Goal: Information Seeking & Learning: Check status

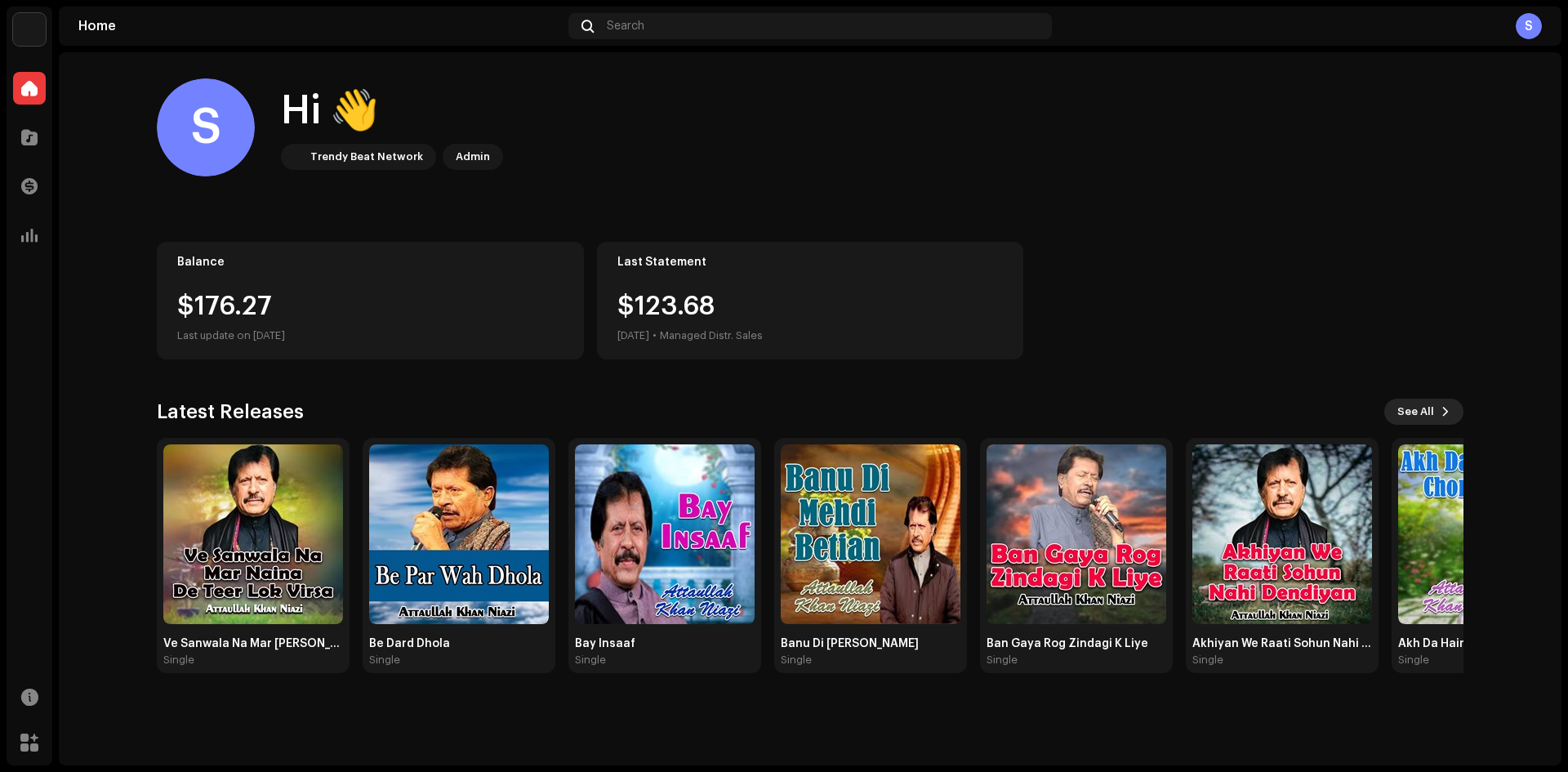
click at [1434, 410] on button "See All" at bounding box center [1423, 411] width 79 height 26
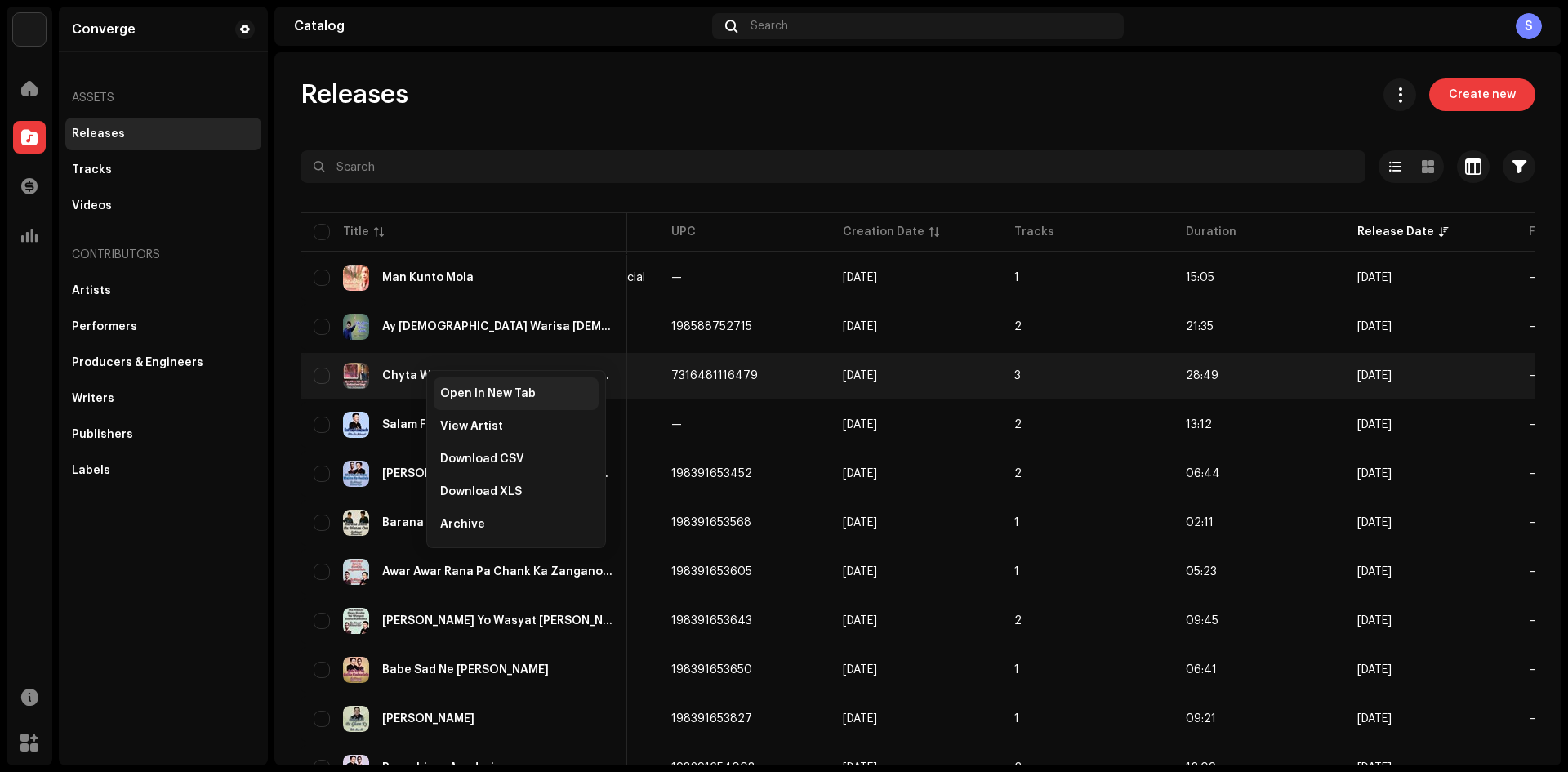
click at [507, 392] on span "Open In New Tab" at bounding box center [488, 394] width 96 height 13
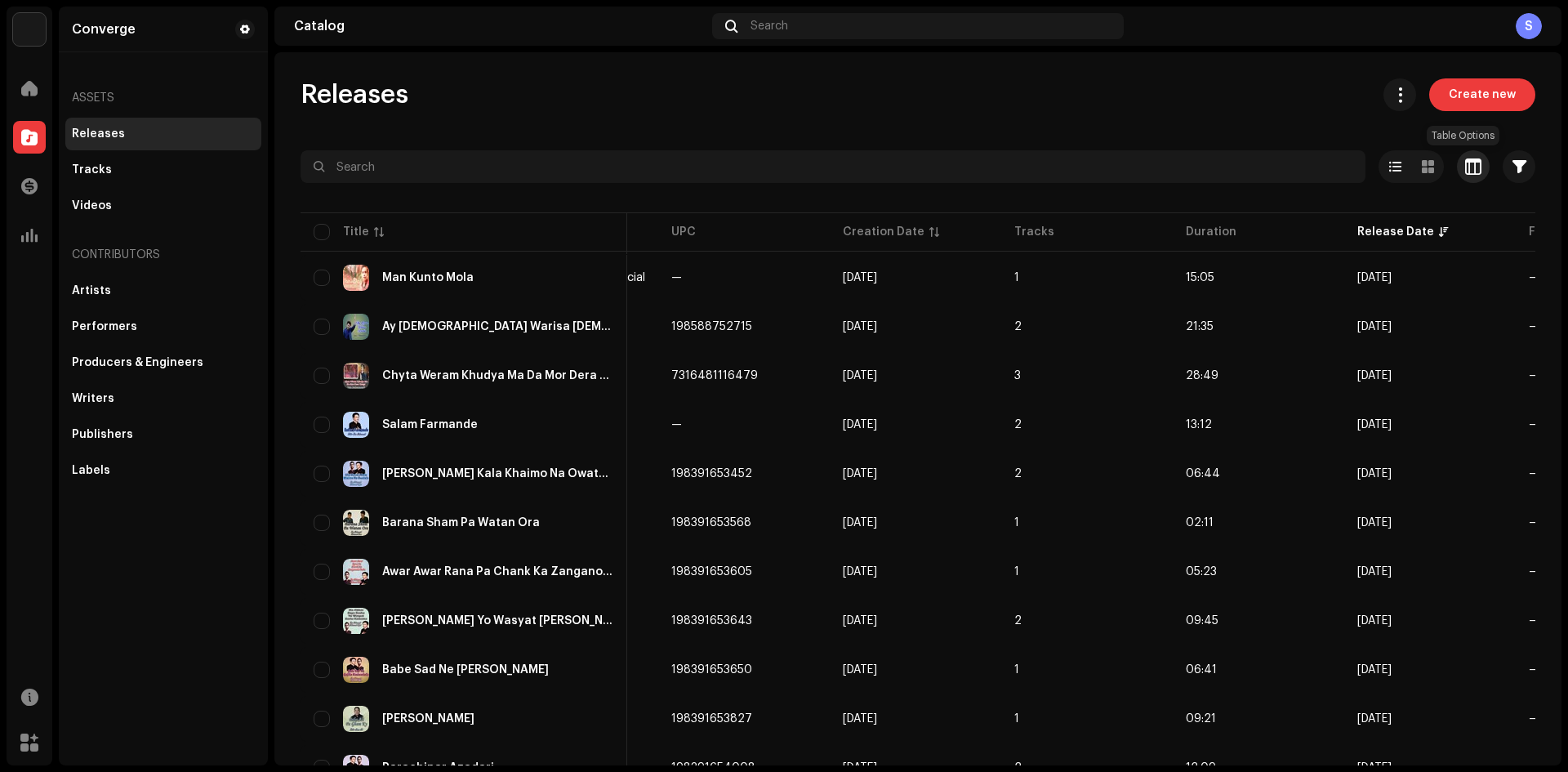
click at [1457, 168] on button "button" at bounding box center [1472, 166] width 32 height 32
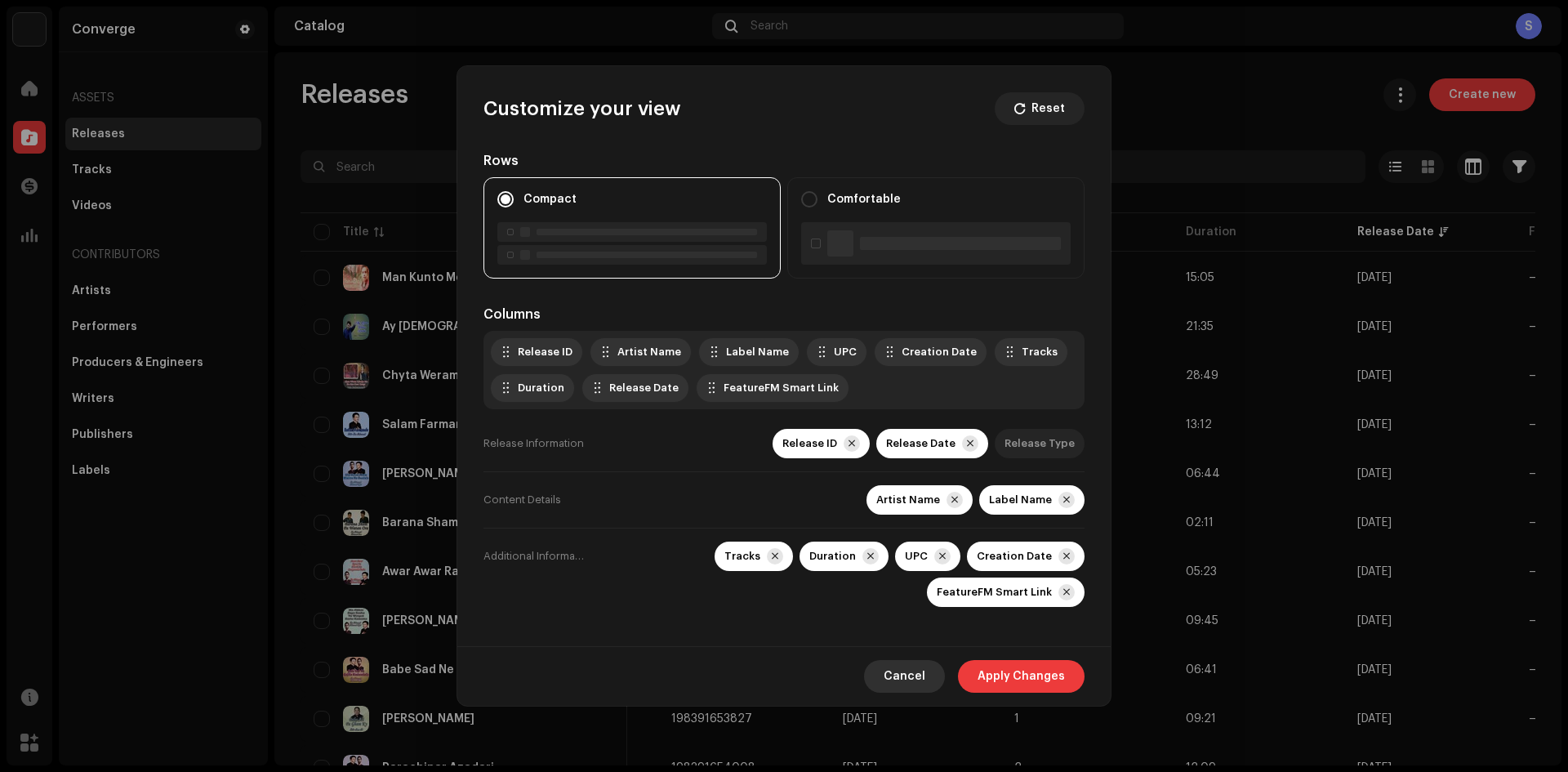
click at [919, 679] on span "Cancel" at bounding box center [904, 676] width 42 height 32
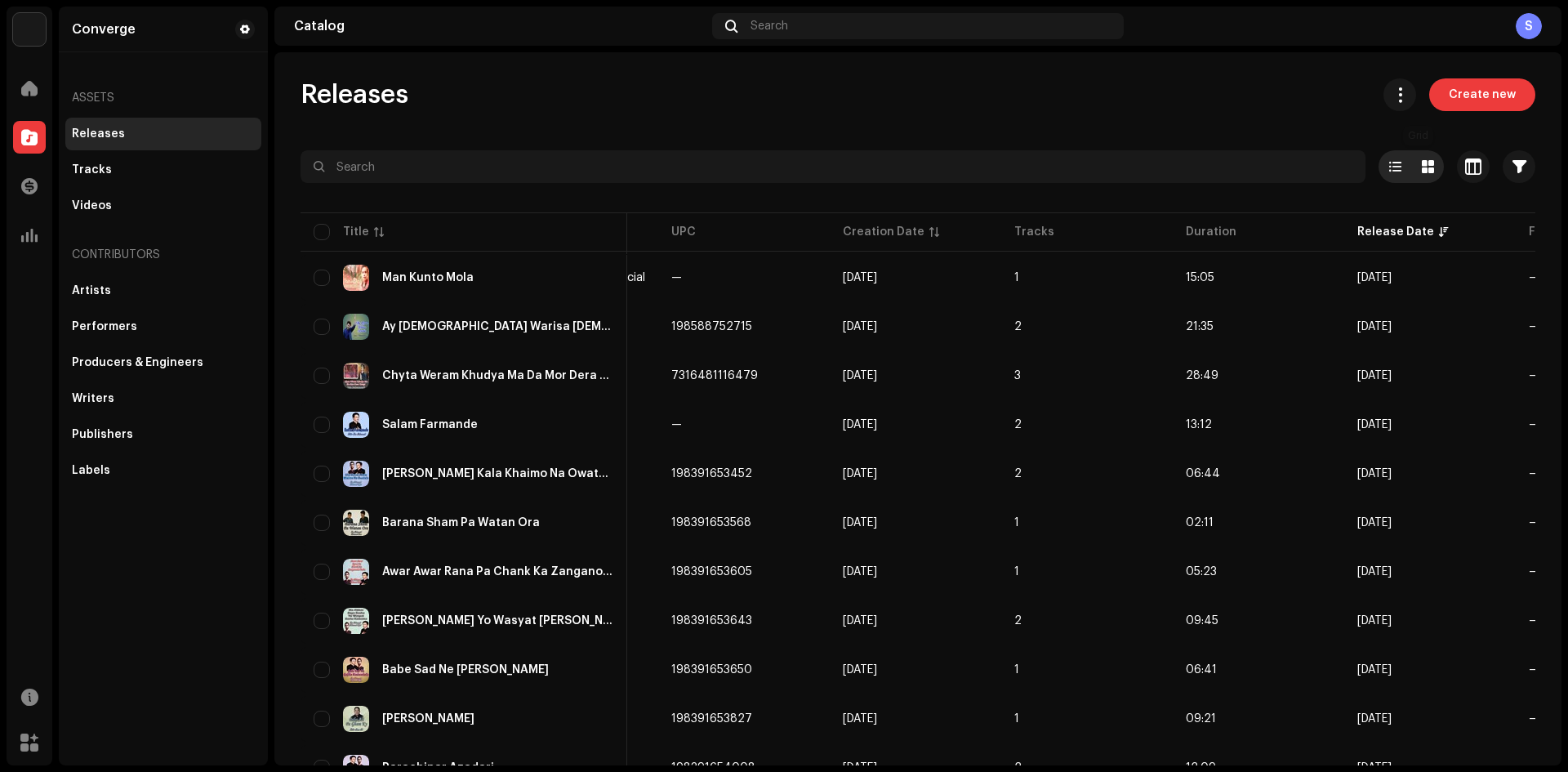
click at [1422, 169] on span at bounding box center [1428, 167] width 12 height 13
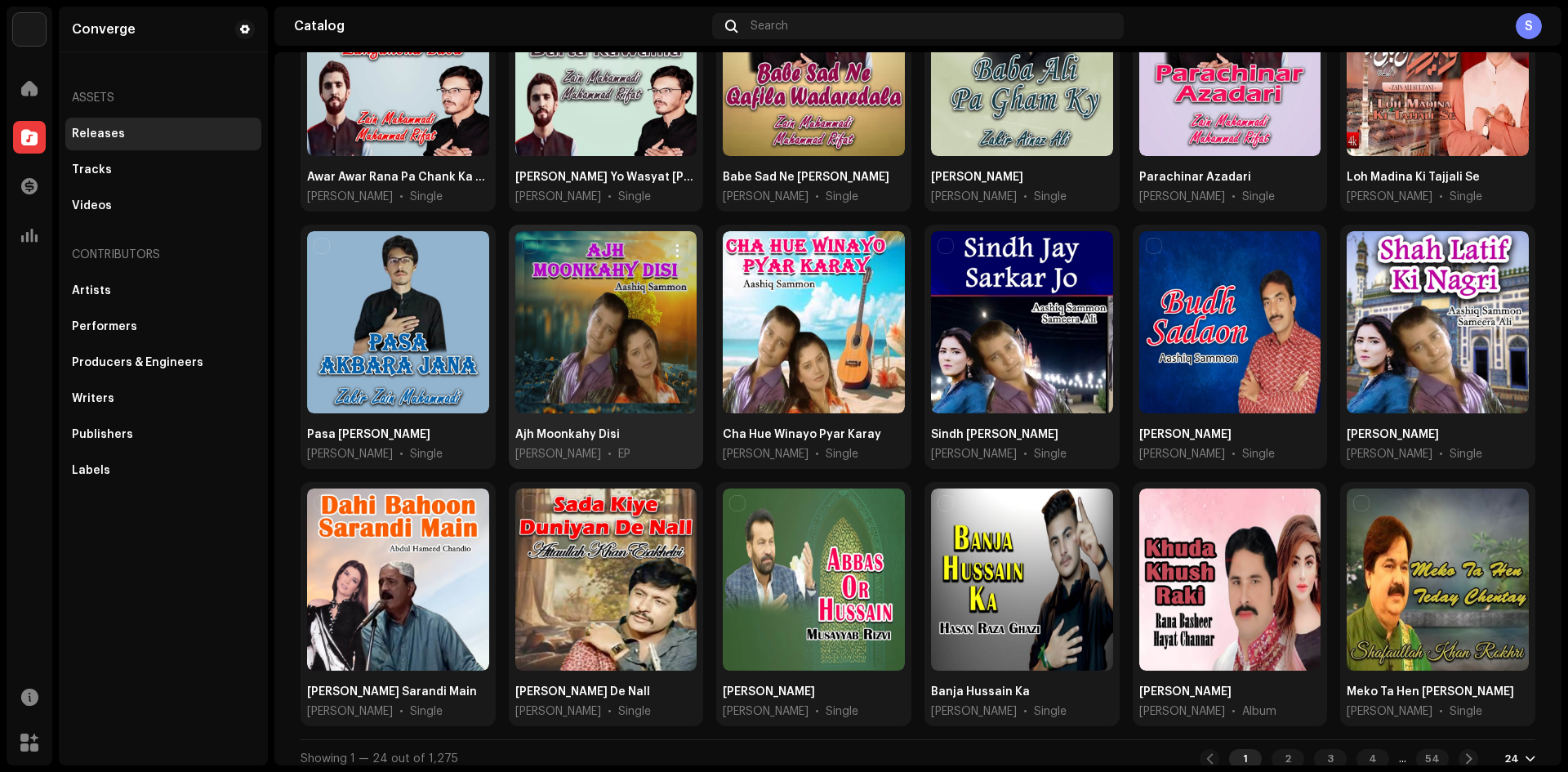
scroll to position [504, 0]
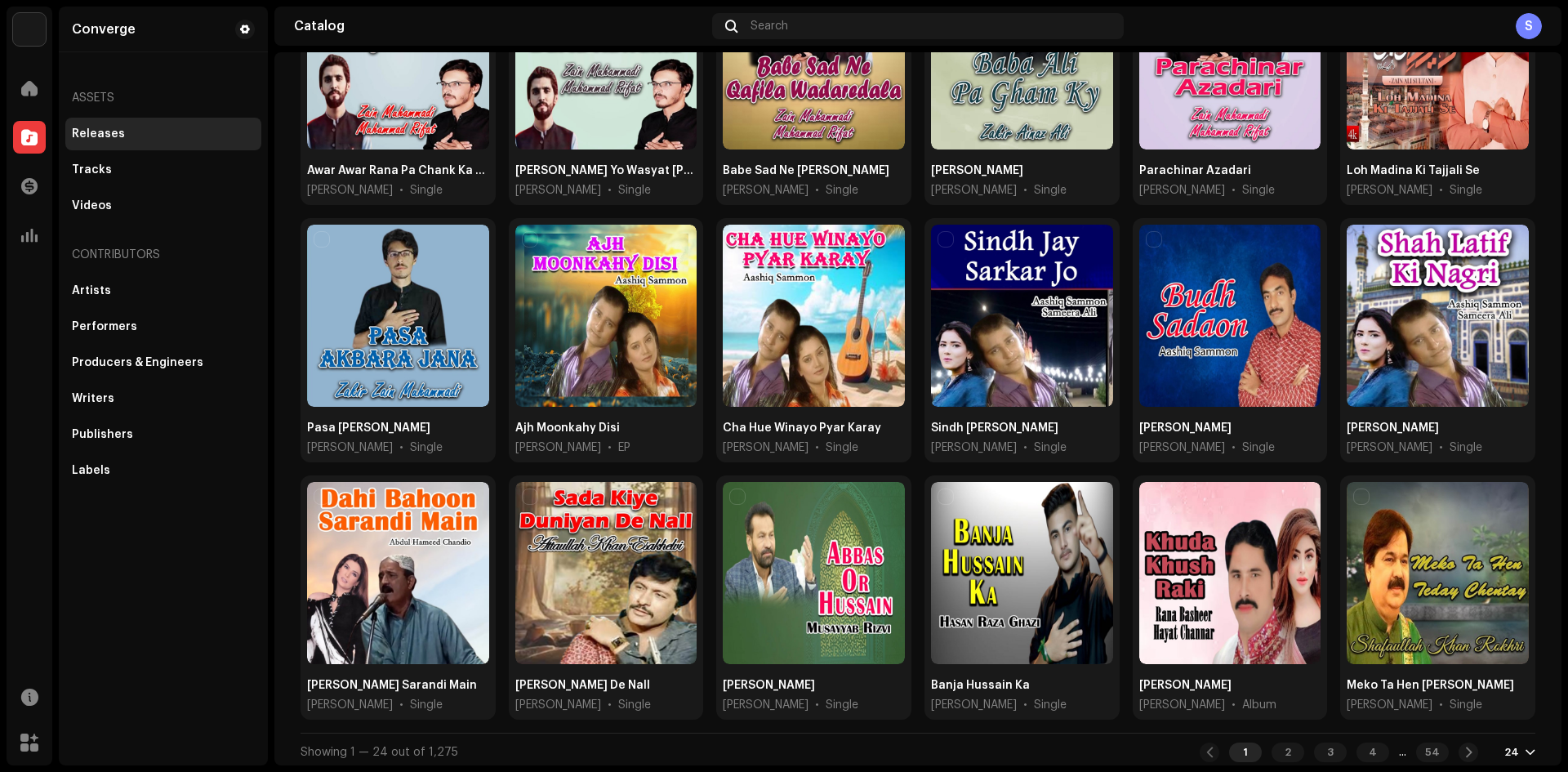
click at [1511, 745] on div "24" at bounding box center [1519, 752] width 31 height 13
click at [1464, 723] on div "72" at bounding box center [1484, 715] width 67 height 32
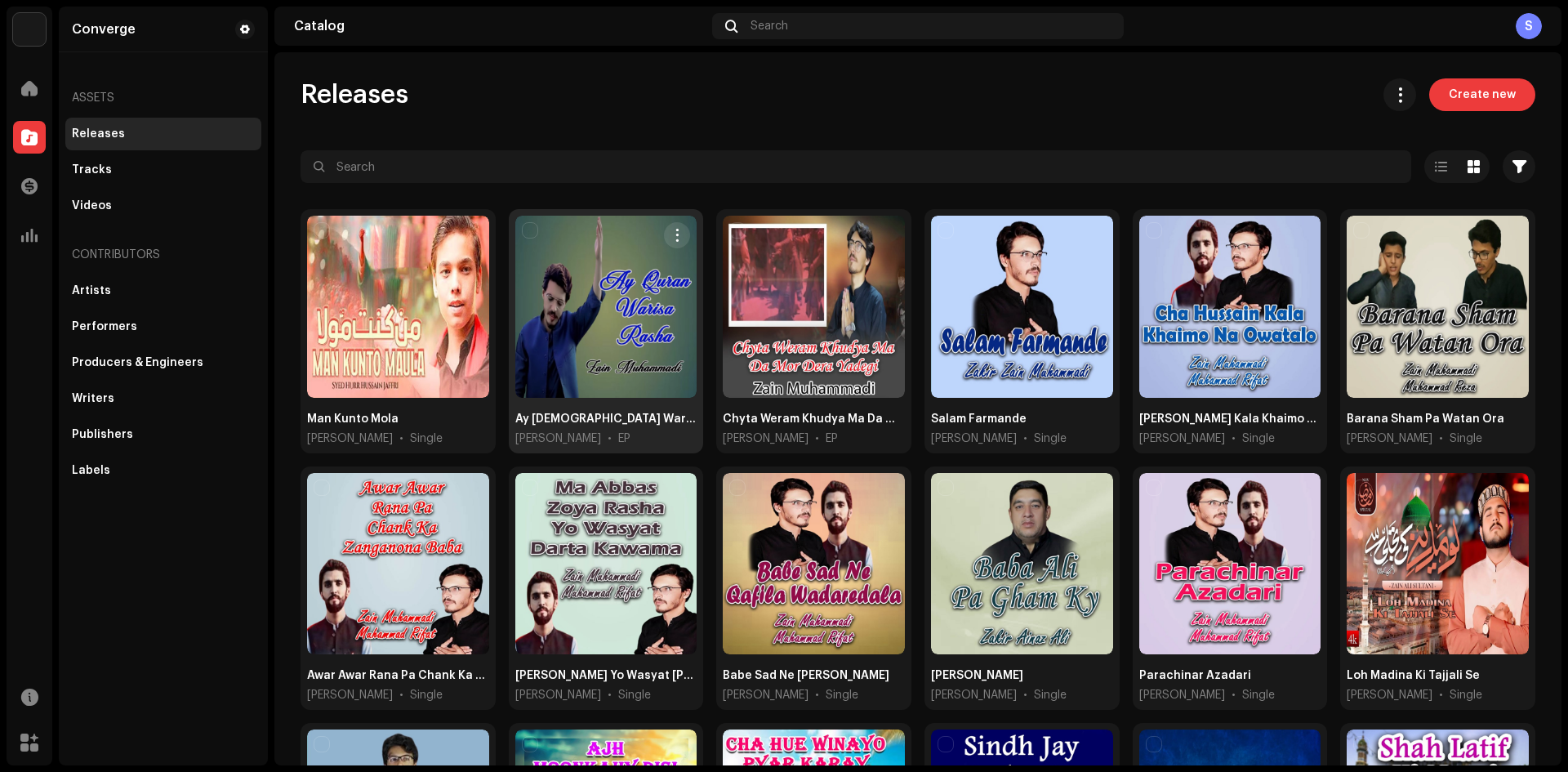
drag, startPoint x: 553, startPoint y: 294, endPoint x: 580, endPoint y: 255, distance: 47.4
drag, startPoint x: 580, startPoint y: 255, endPoint x: 525, endPoint y: 228, distance: 61.3
click at [525, 228] on input "checkbox" at bounding box center [530, 230] width 17 height 17
checkbox input "true"
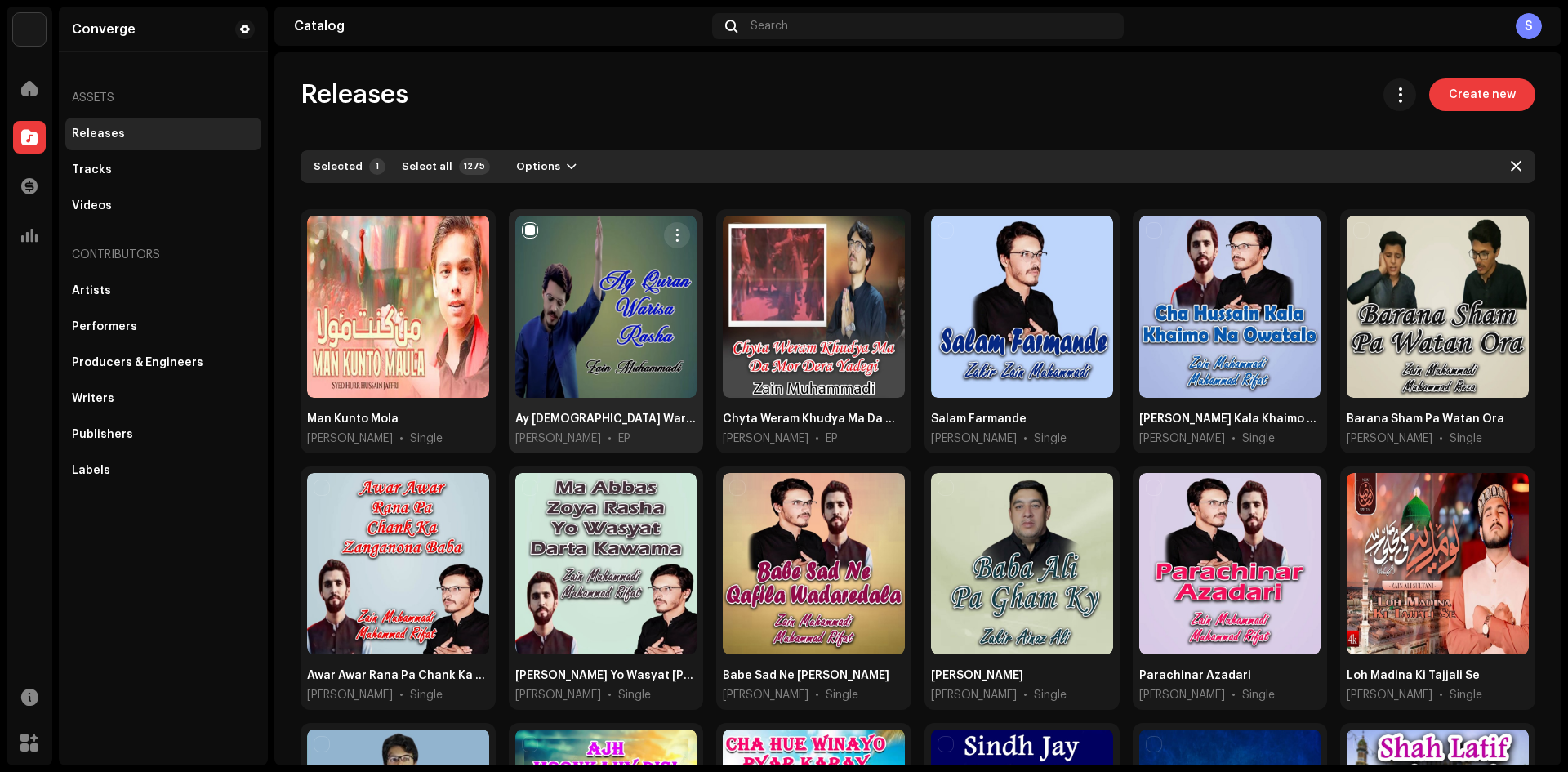
drag, startPoint x: 583, startPoint y: 299, endPoint x: 582, endPoint y: 316, distance: 17.0
drag, startPoint x: 582, startPoint y: 316, endPoint x: 590, endPoint y: 249, distance: 67.5
click at [590, 249] on div at bounding box center [606, 306] width 182 height 182
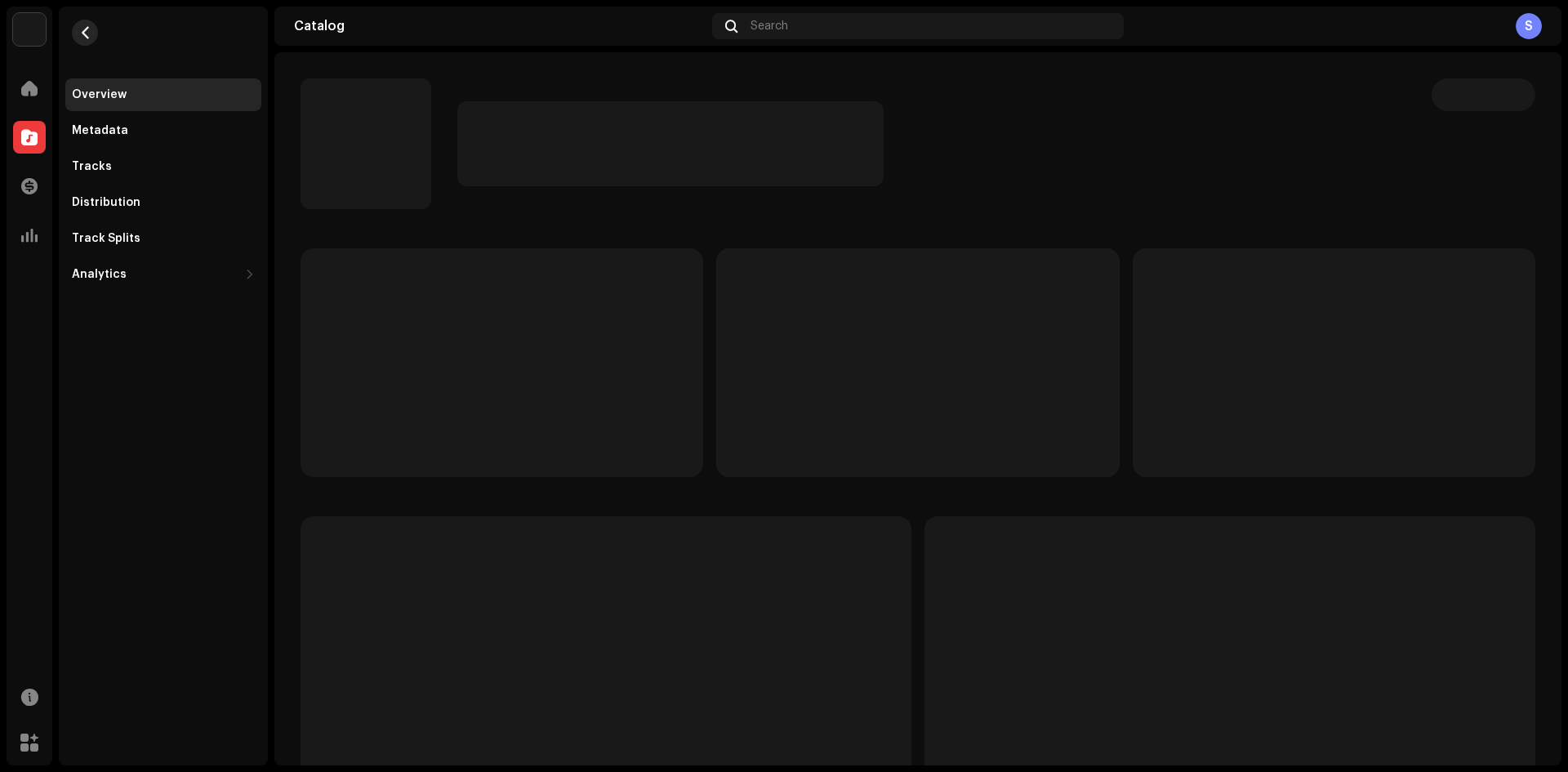
click at [79, 32] on span "button" at bounding box center [85, 32] width 12 height 13
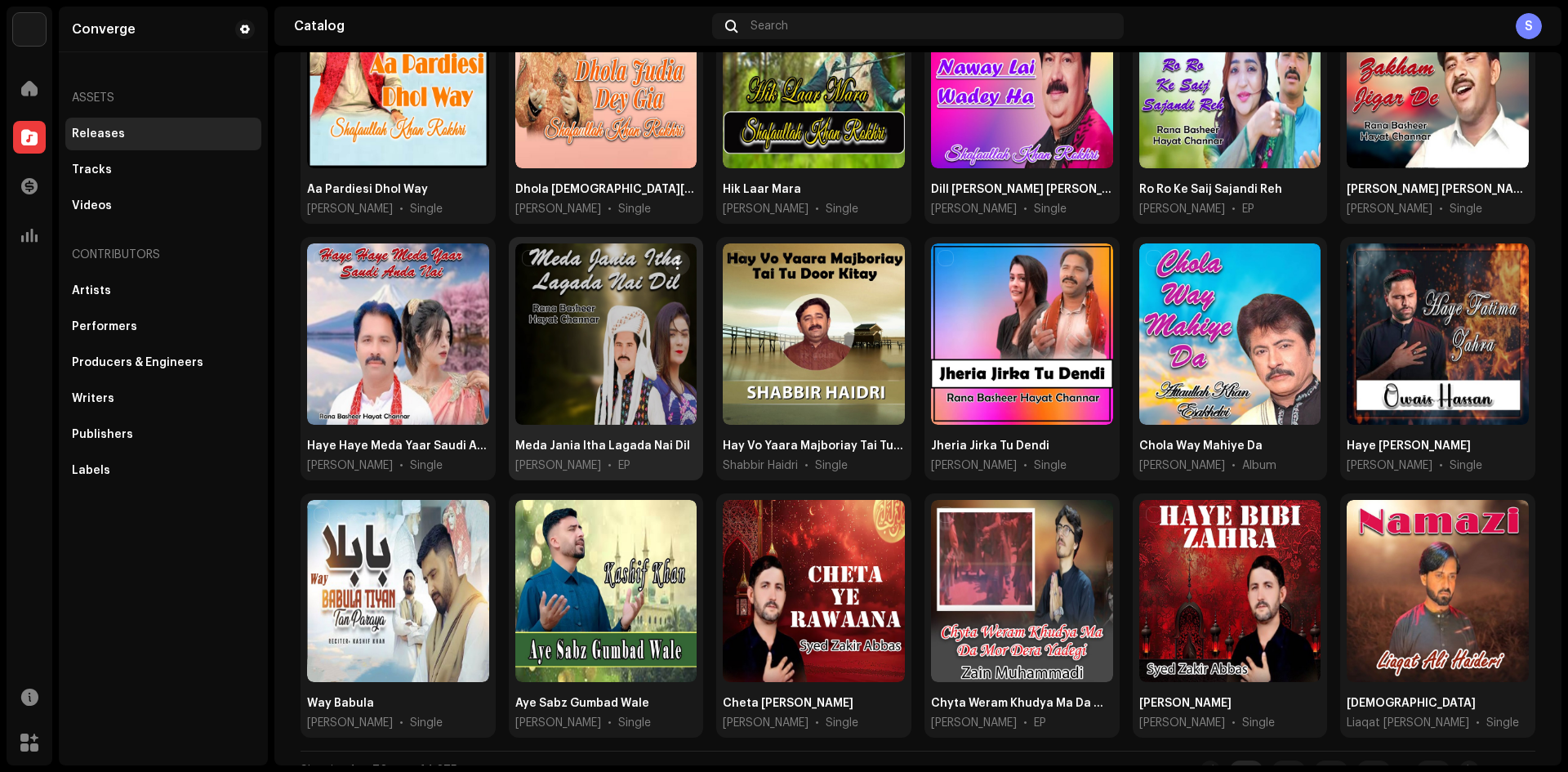
scroll to position [2547, 0]
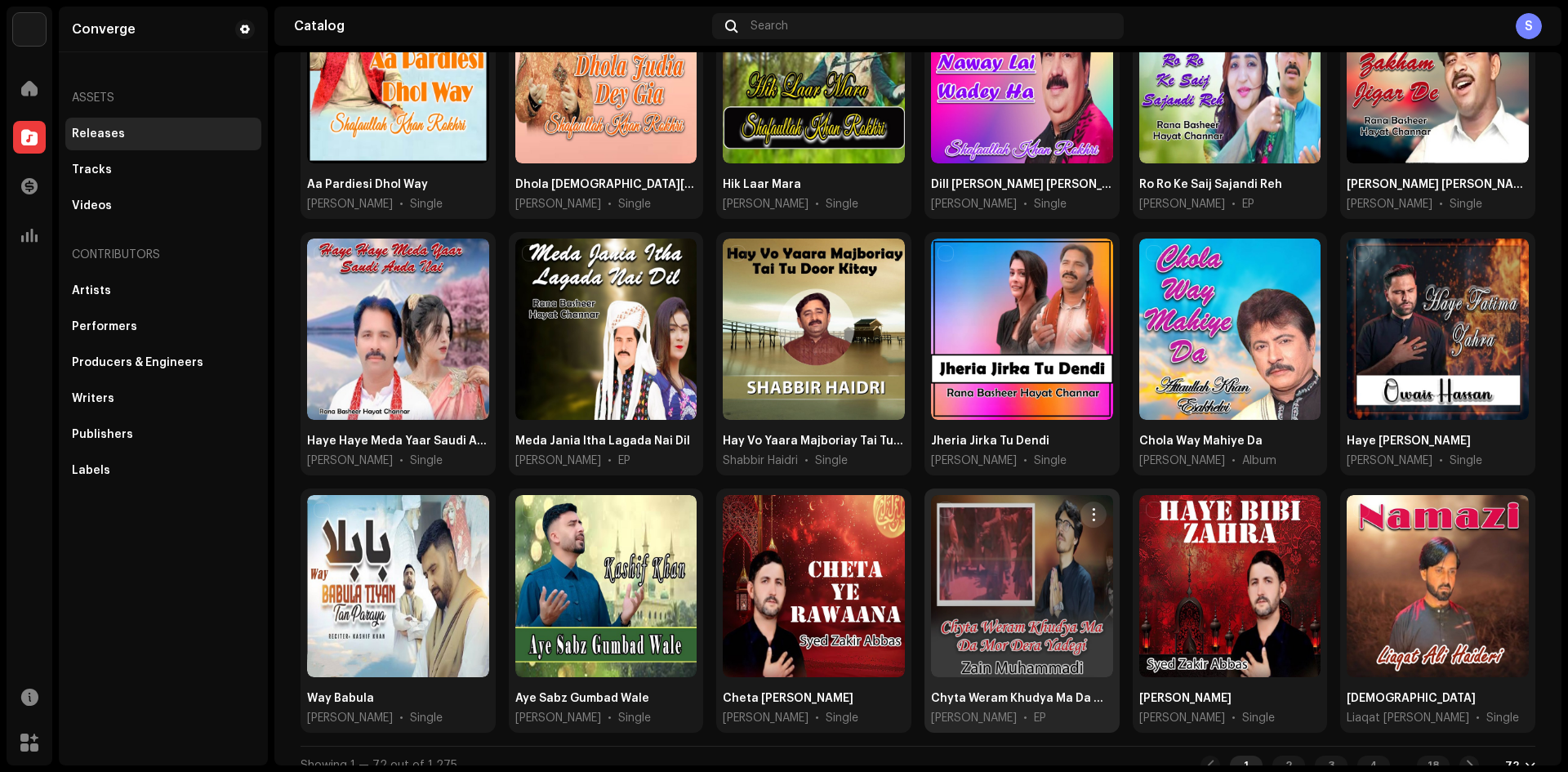
click at [1050, 588] on div at bounding box center [1021, 585] width 182 height 182
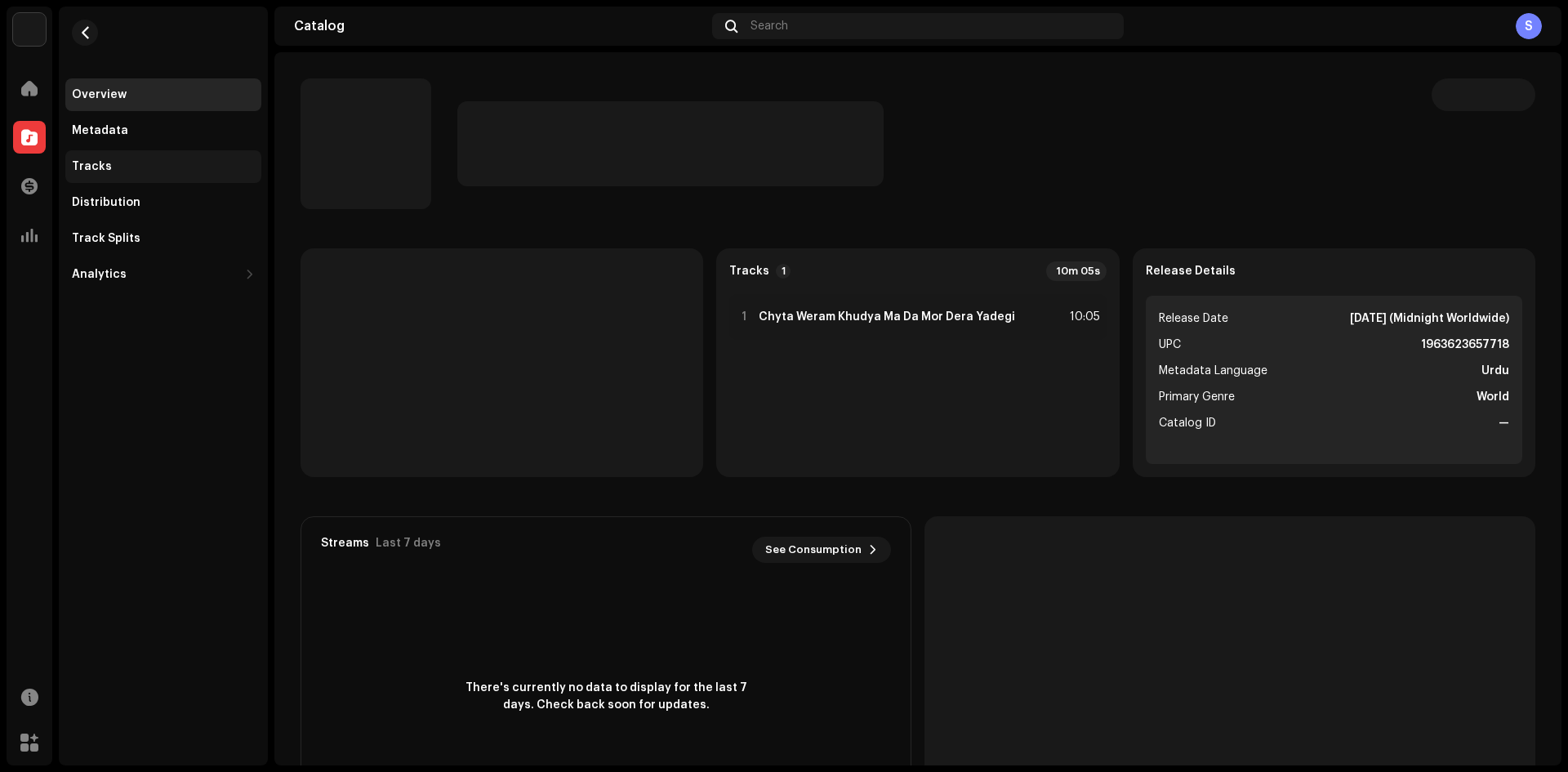
click at [73, 169] on div "Tracks" at bounding box center [91, 167] width 40 height 13
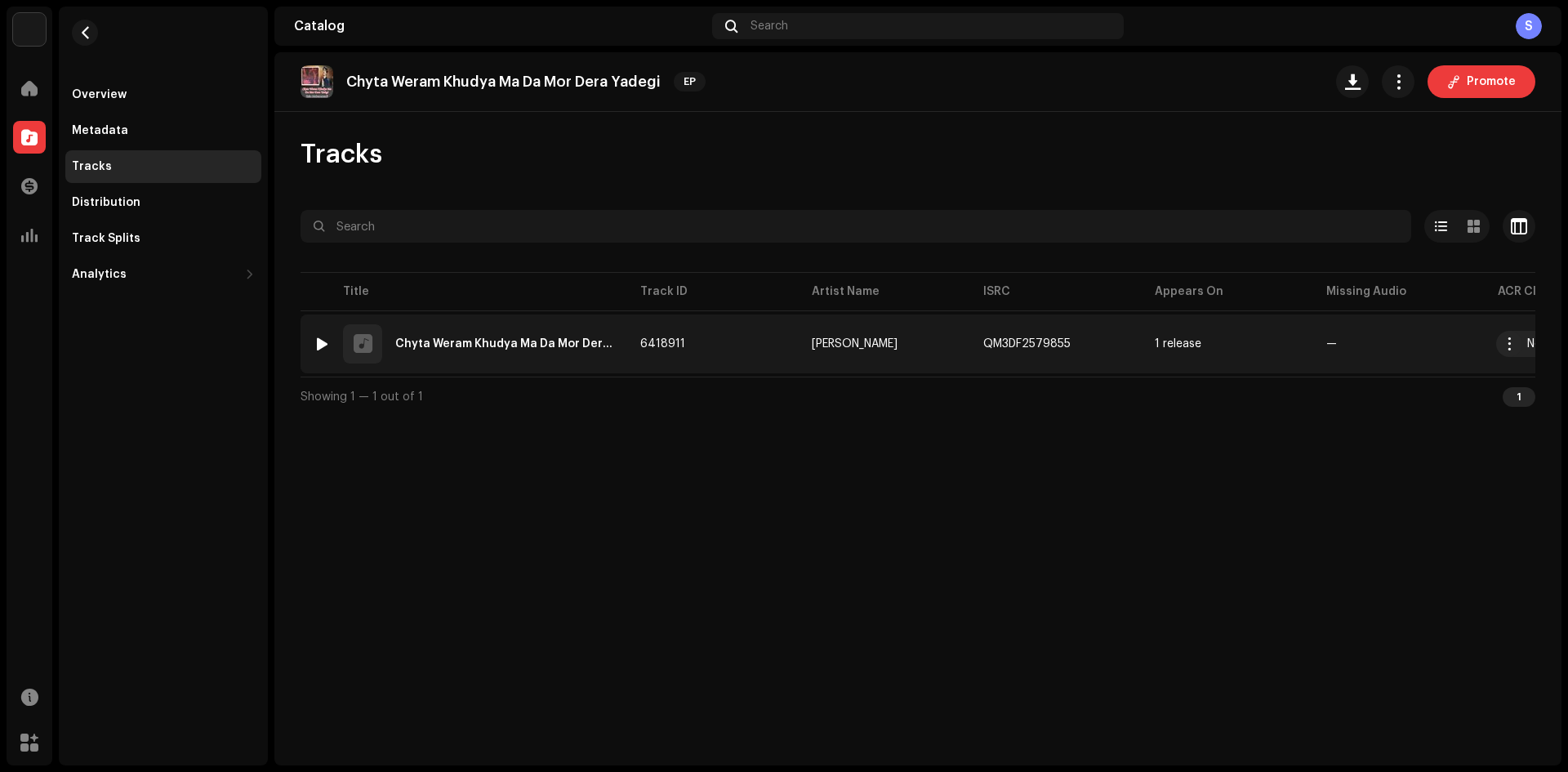
click at [508, 335] on div "1 Chyta Weram Khudya Ma Da Mor Dera Yadegi" at bounding box center [464, 343] width 301 height 39
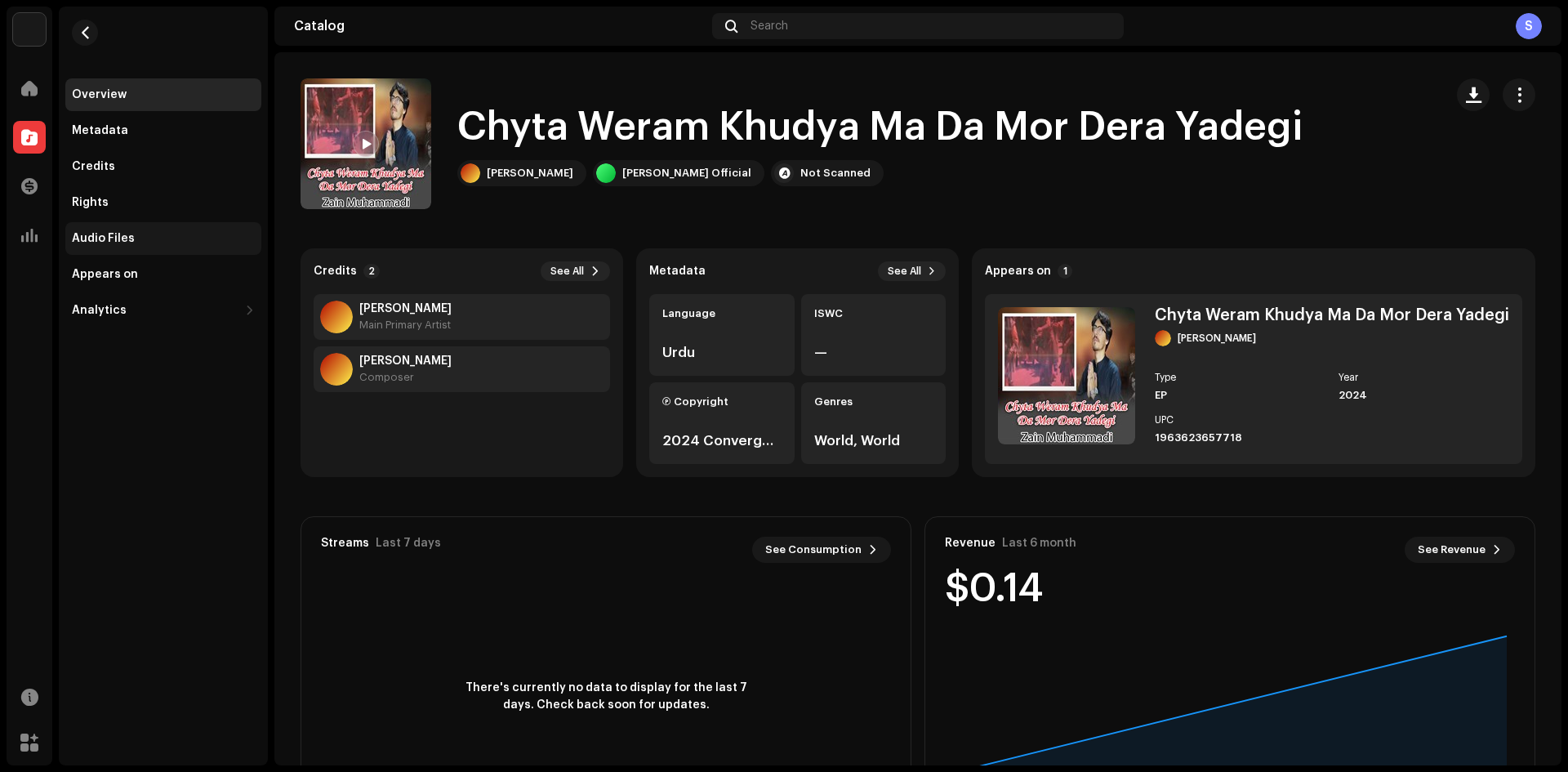
click at [115, 229] on div "Audio Files" at bounding box center [164, 238] width 196 height 32
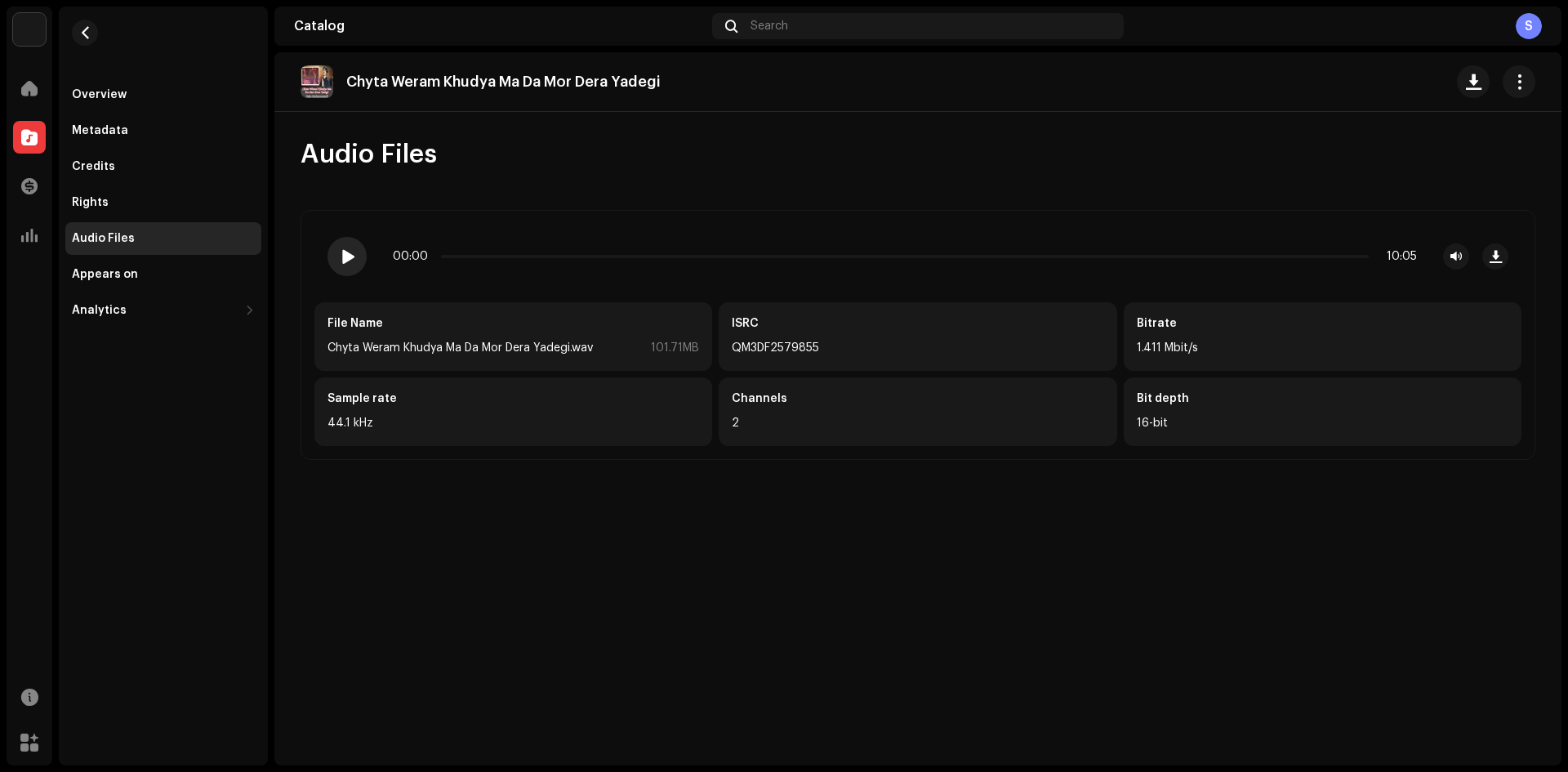
click at [347, 255] on span at bounding box center [347, 257] width 14 height 13
click at [354, 260] on span at bounding box center [348, 257] width 14 height 13
click at [92, 42] on button "button" at bounding box center [84, 32] width 26 height 26
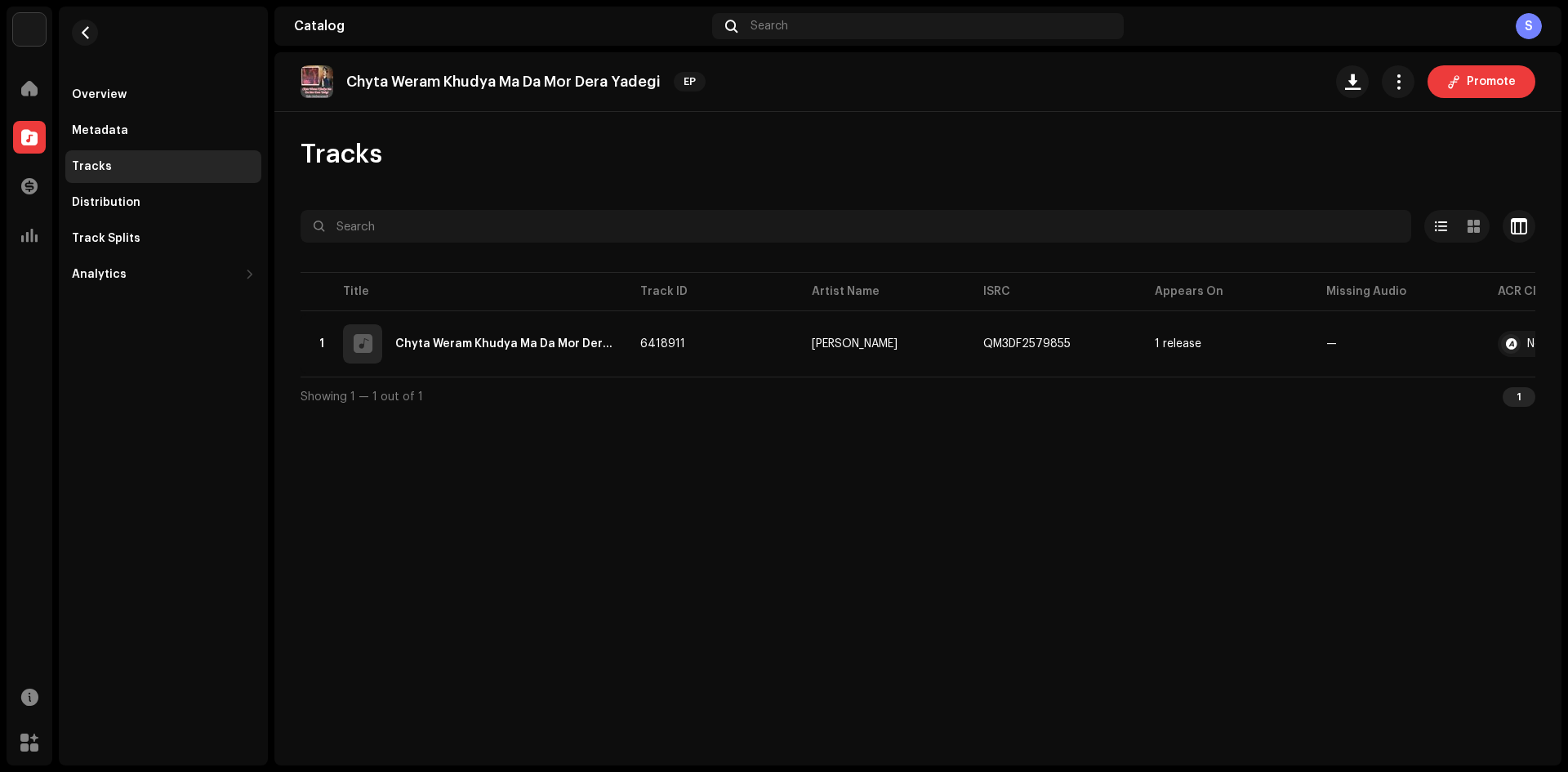
click at [99, 38] on re-m-nav-back at bounding box center [85, 42] width 39 height 71
click at [95, 38] on button "button" at bounding box center [84, 32] width 26 height 26
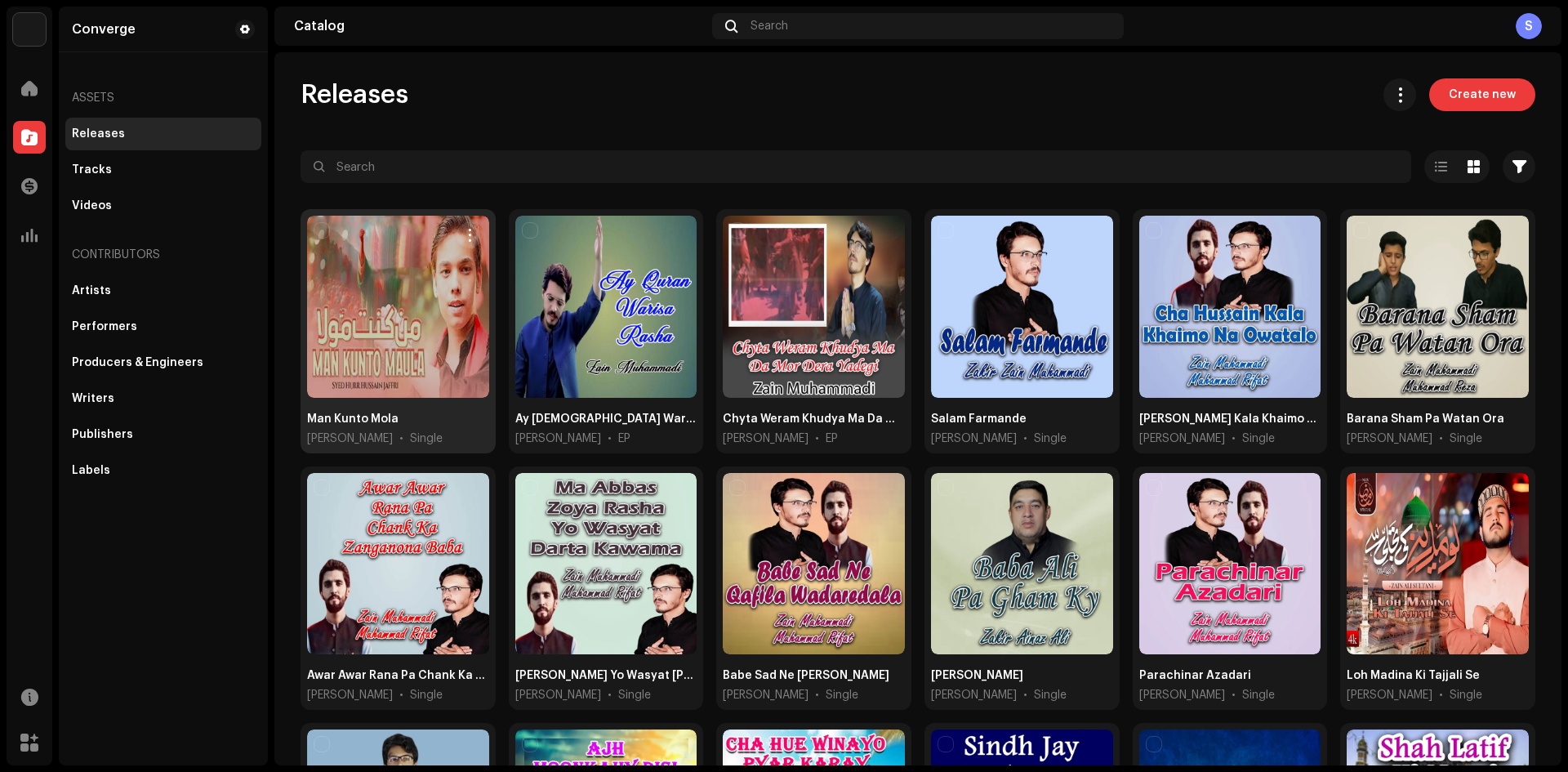
drag, startPoint x: 410, startPoint y: 318, endPoint x: 376, endPoint y: 304, distance: 36.8
click at [376, 304] on div at bounding box center [397, 306] width 182 height 182
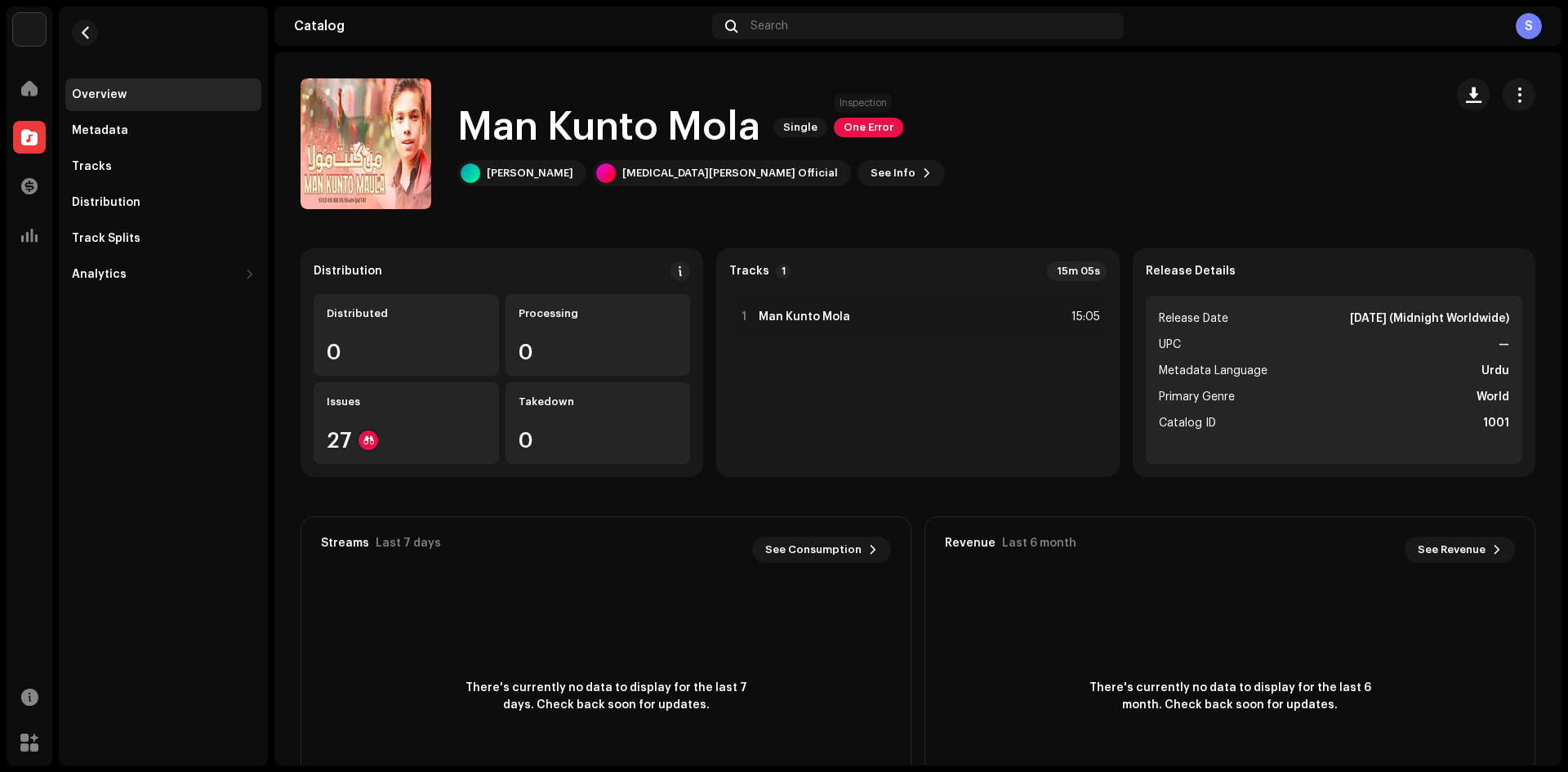
click at [880, 127] on span "One Error" at bounding box center [868, 127] width 70 height 20
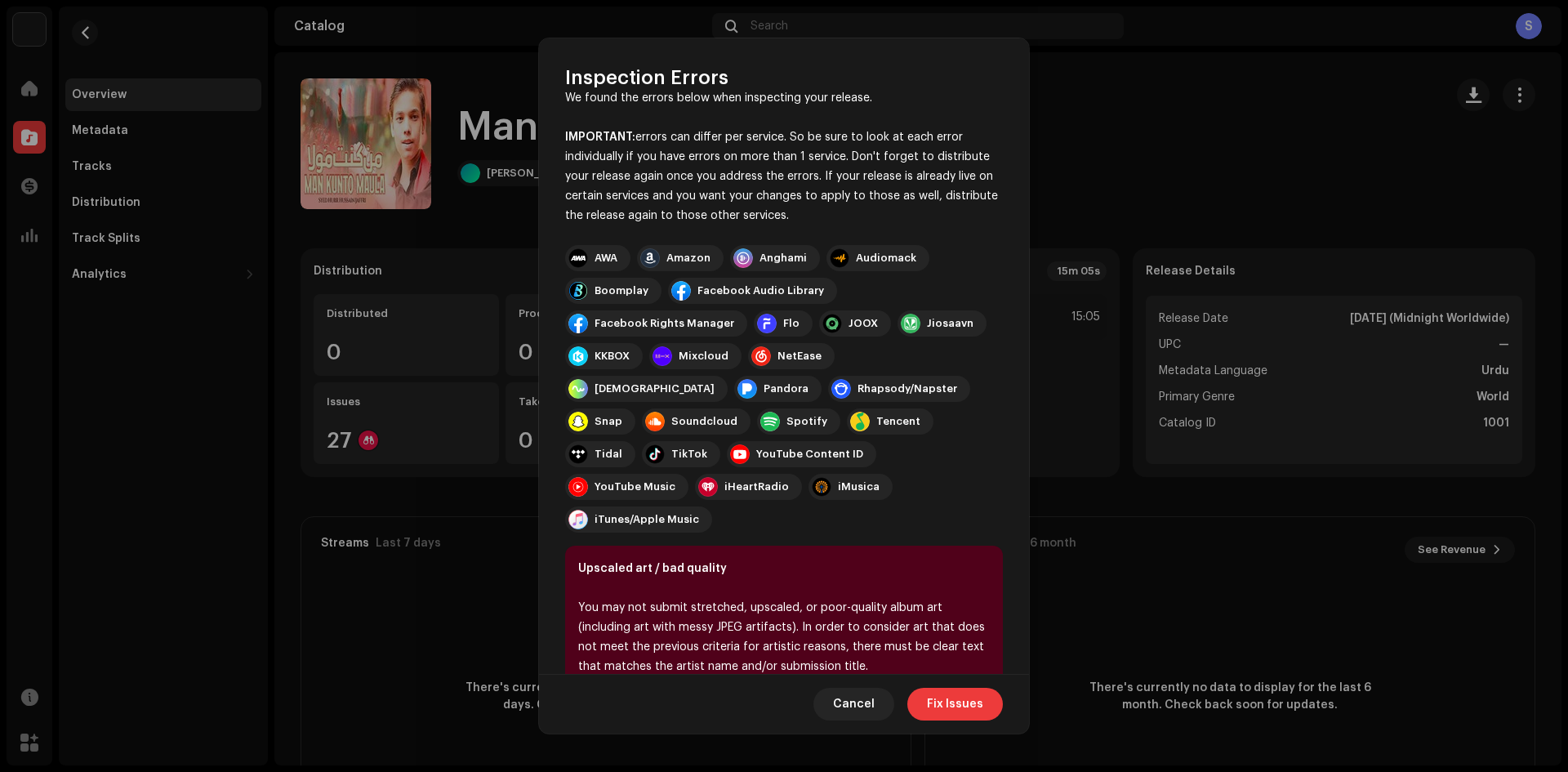
scroll to position [57, 0]
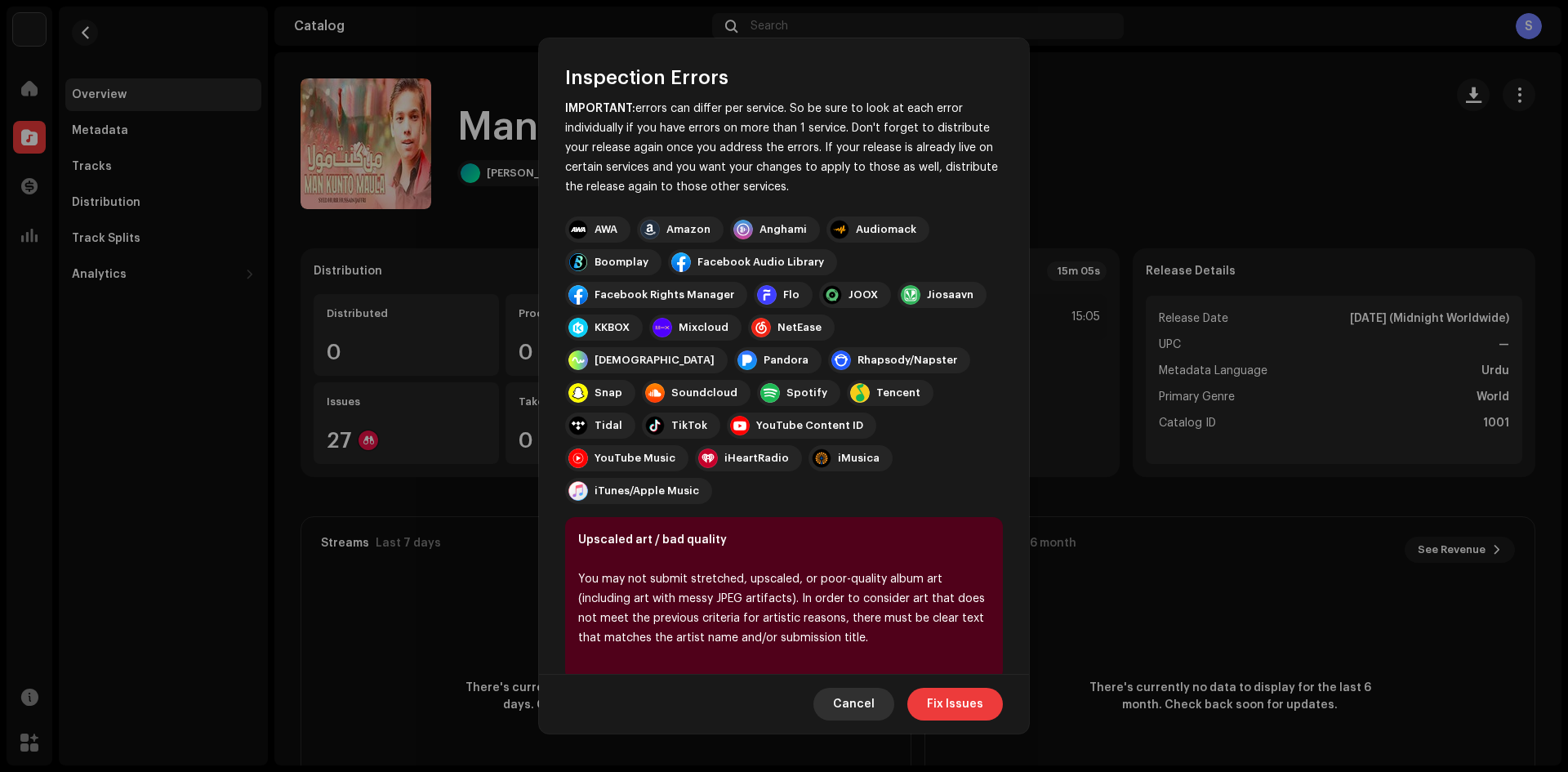
click at [839, 696] on span "Cancel" at bounding box center [853, 703] width 42 height 32
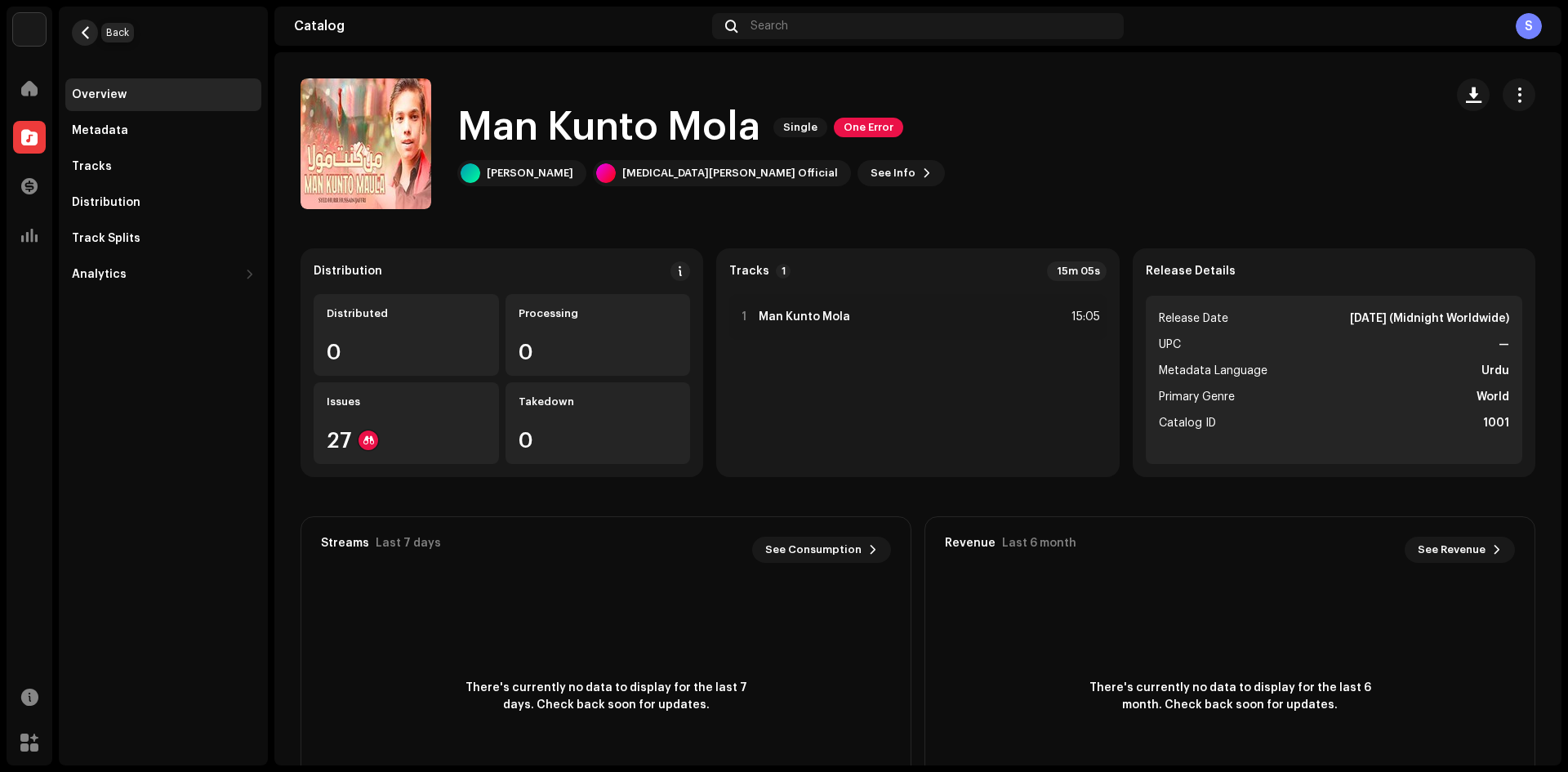
click at [85, 33] on span "button" at bounding box center [85, 32] width 12 height 13
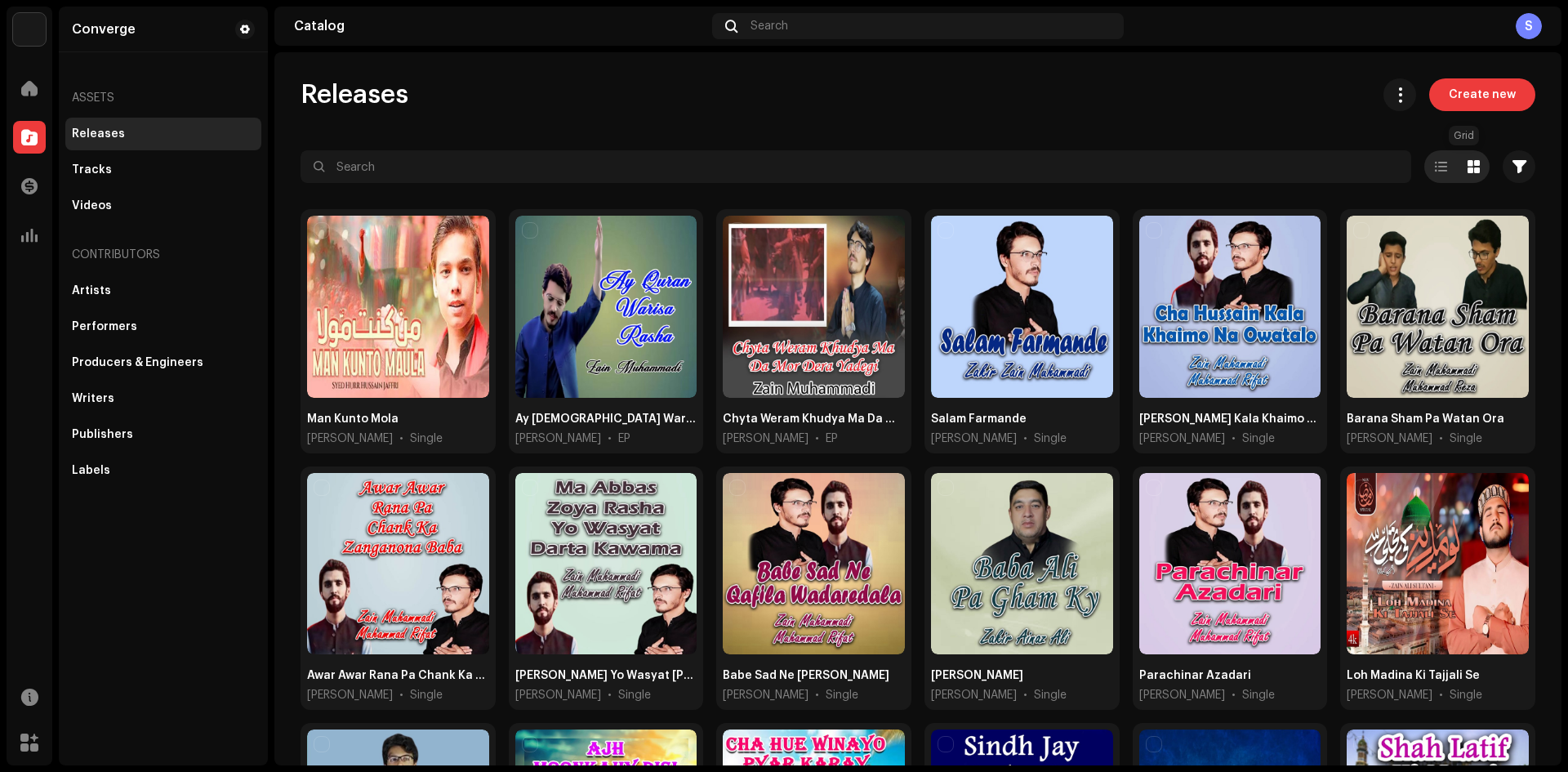
click at [1469, 161] on span at bounding box center [1473, 167] width 12 height 13
click at [1512, 164] on span "button" at bounding box center [1519, 167] width 14 height 13
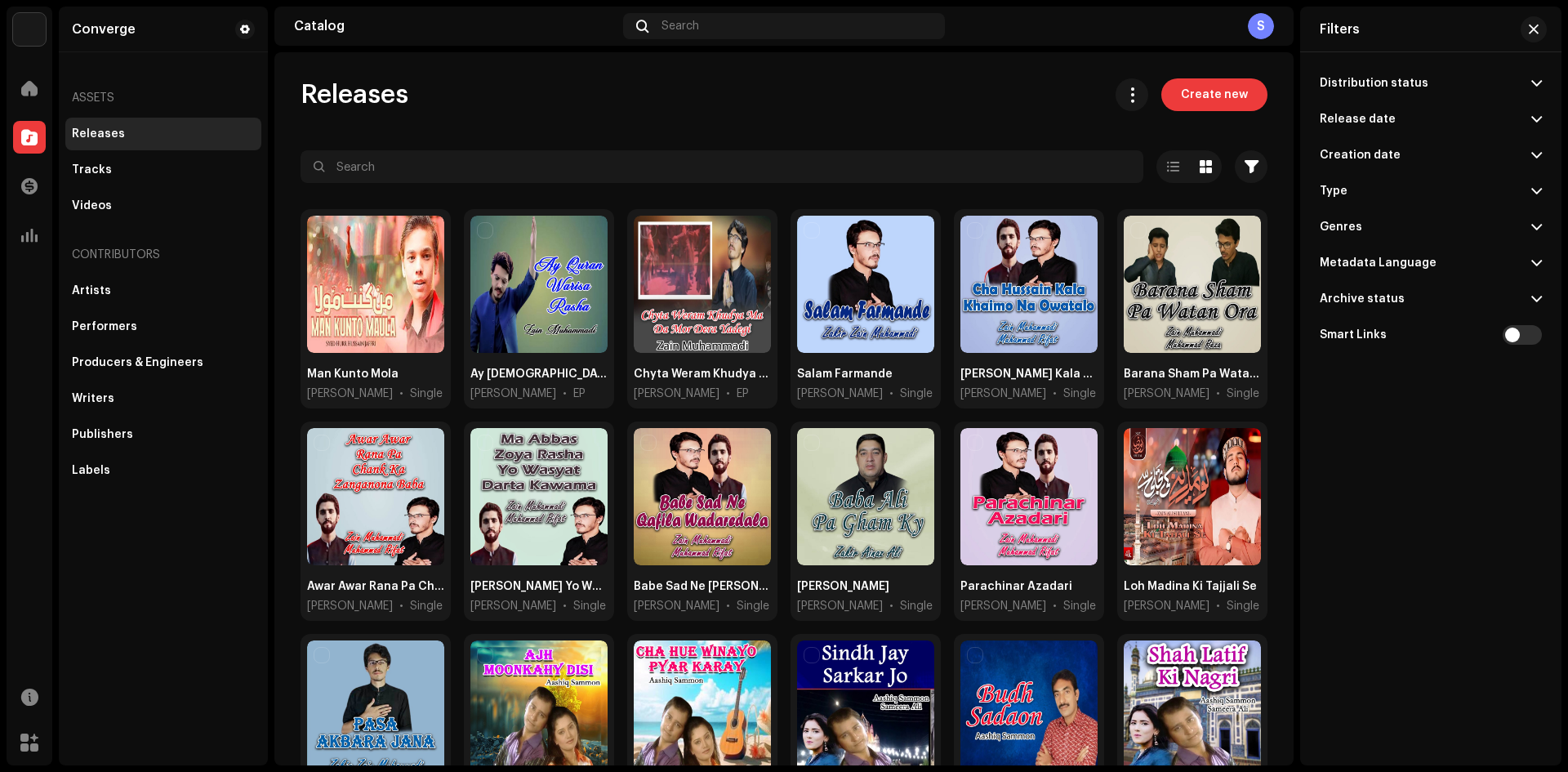
click at [1412, 179] on p-accordion-header "Type" at bounding box center [1430, 190] width 222 height 36
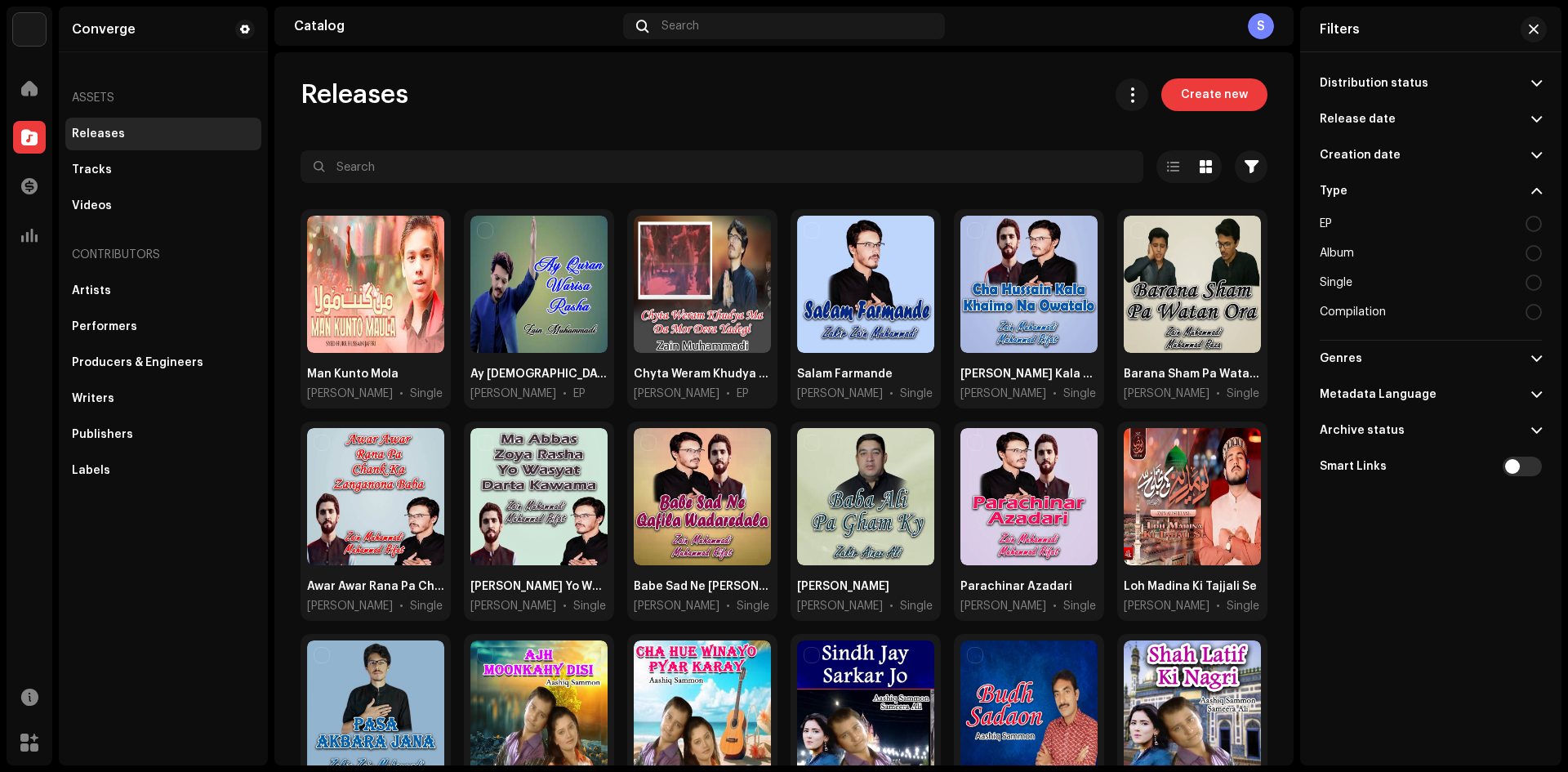
click at [1526, 225] on div at bounding box center [1534, 224] width 17 height 17
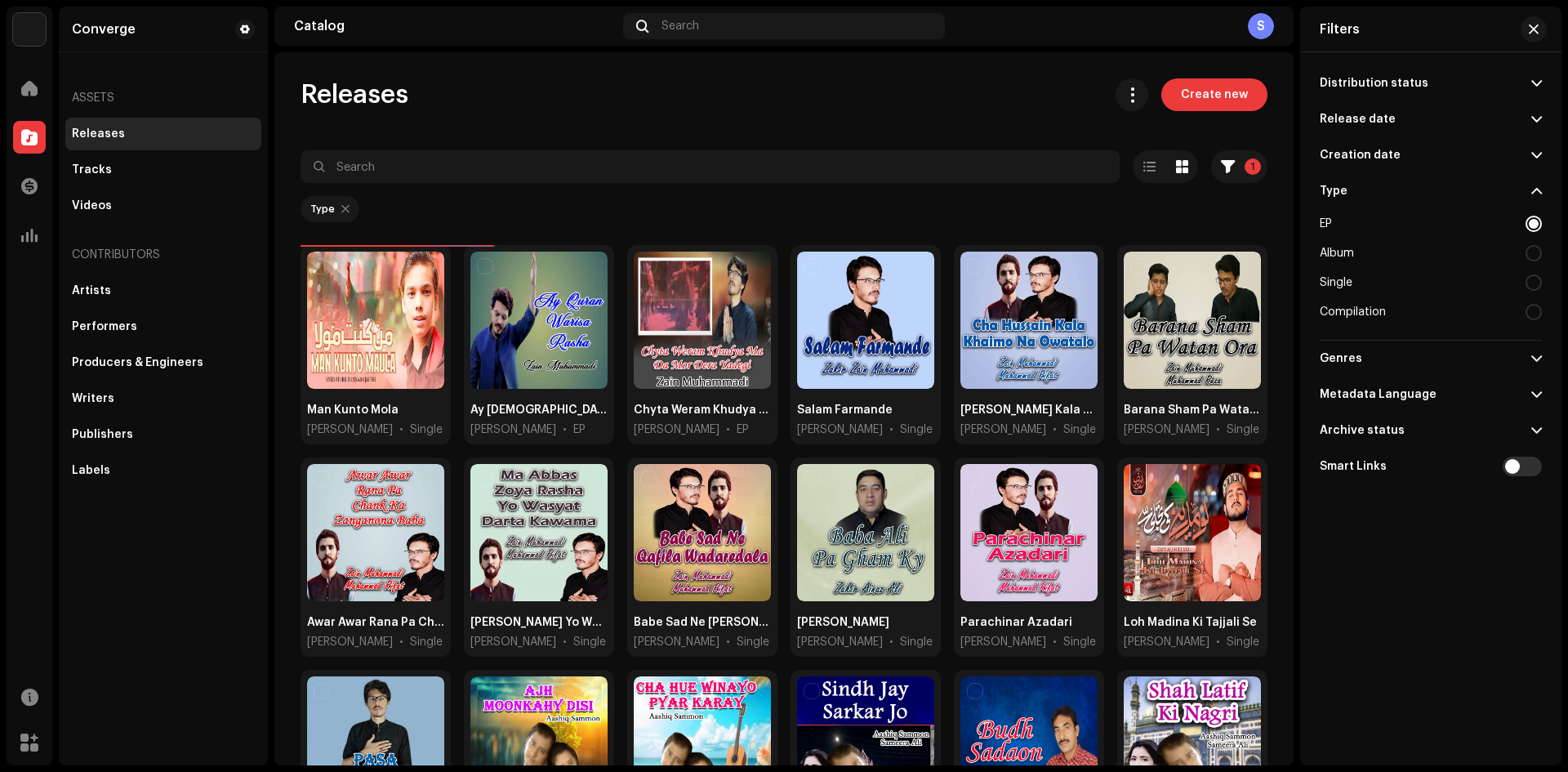
click at [1537, 248] on div at bounding box center [1534, 253] width 17 height 17
radio input "false"
radio input "true"
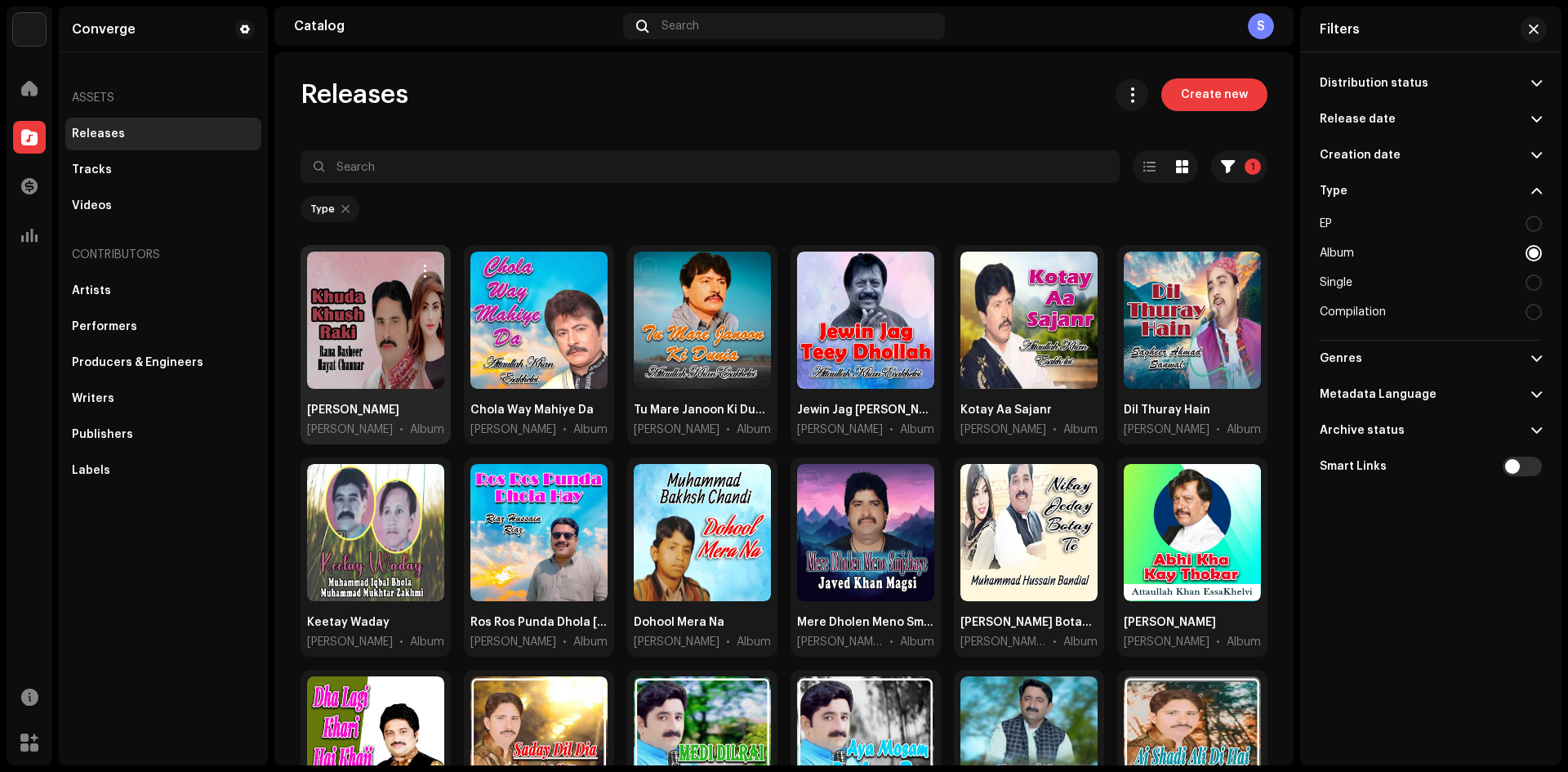
drag, startPoint x: 376, startPoint y: 380, endPoint x: 340, endPoint y: 335, distance: 57.6
drag, startPoint x: 340, startPoint y: 335, endPoint x: 370, endPoint y: 312, distance: 37.8
click at [370, 312] on div at bounding box center [375, 320] width 137 height 137
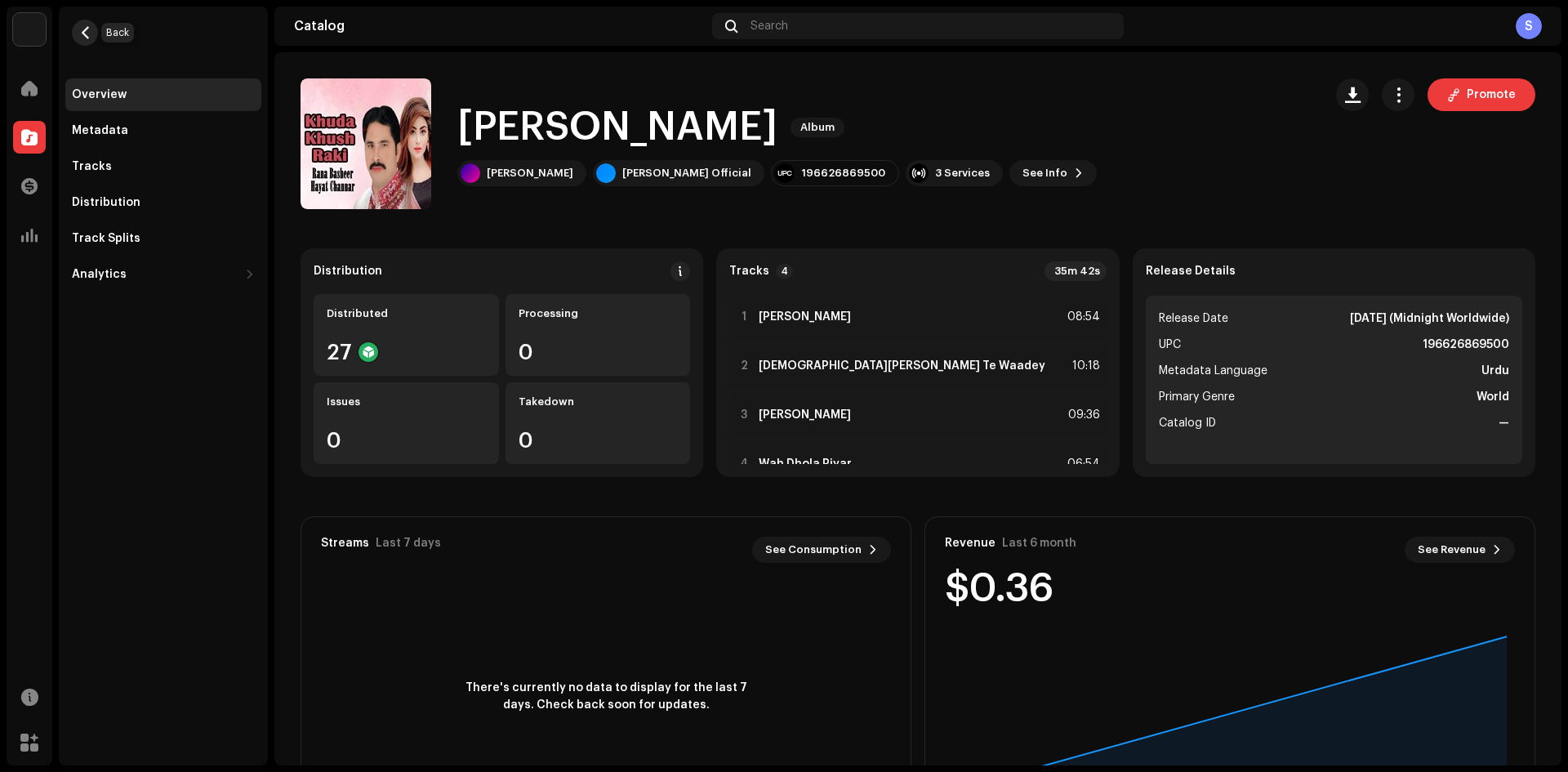
click at [87, 42] on button "button" at bounding box center [84, 32] width 26 height 26
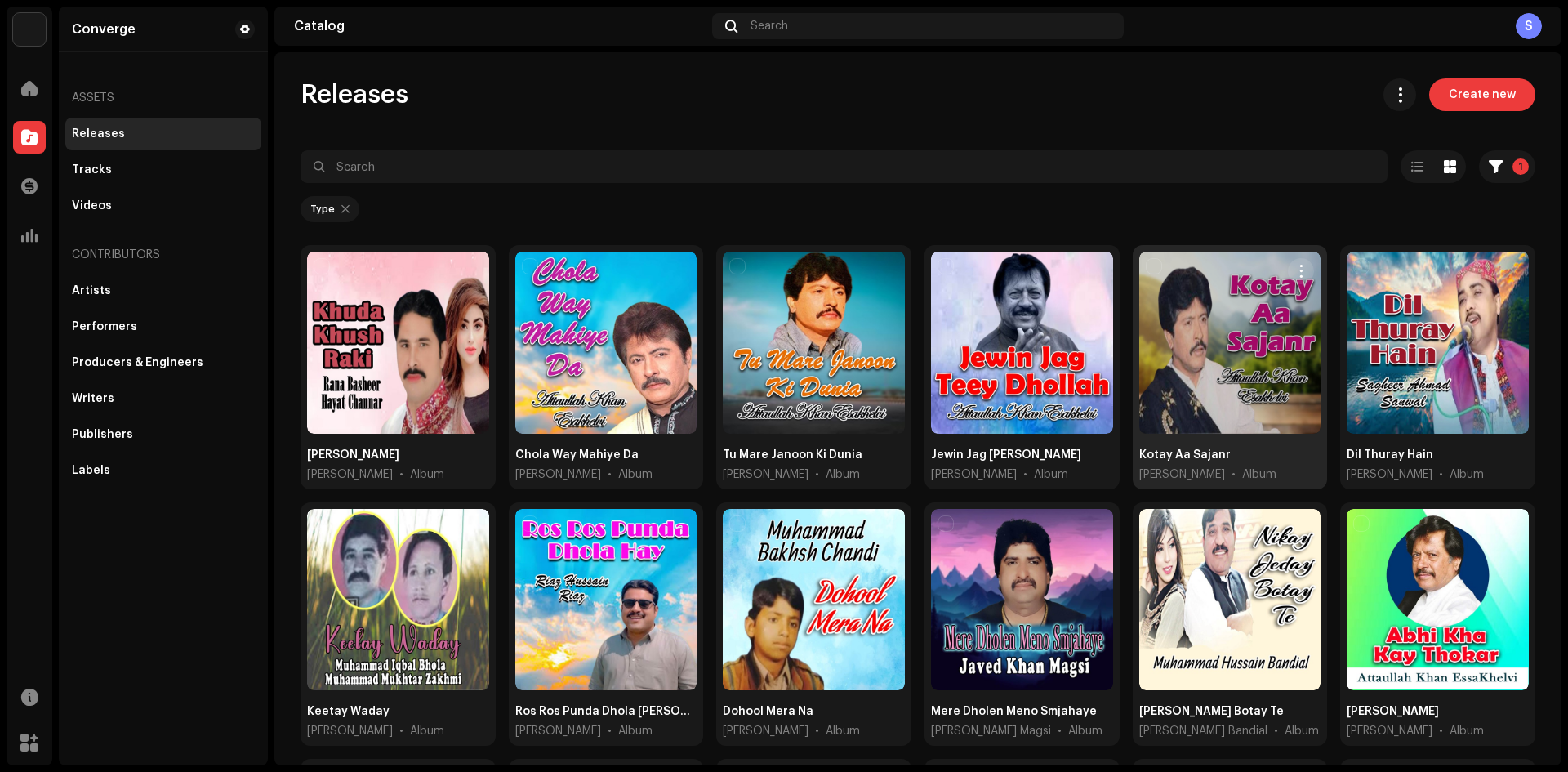
click at [1221, 338] on div at bounding box center [1230, 342] width 182 height 182
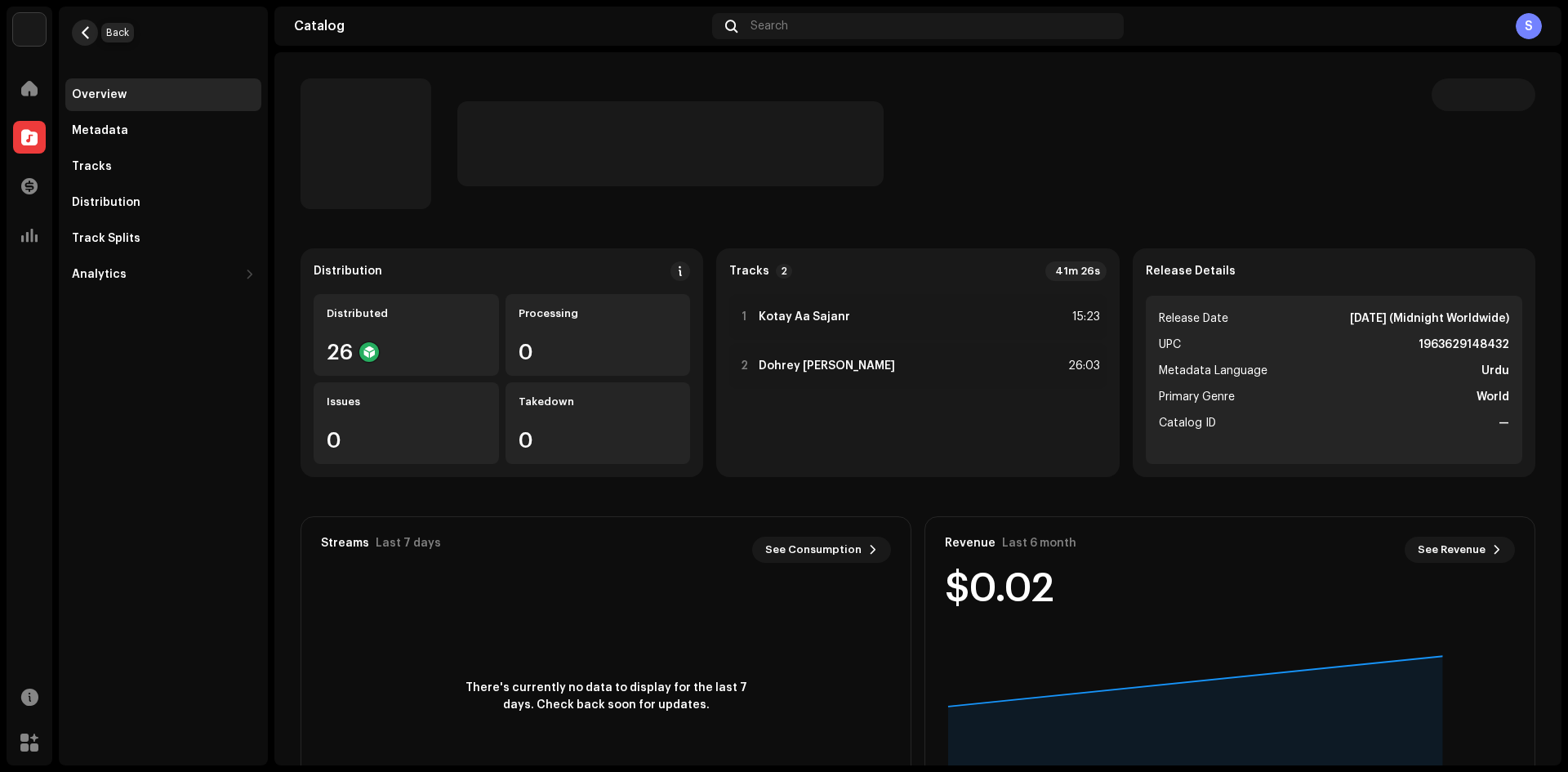
click at [81, 32] on span "button" at bounding box center [85, 32] width 12 height 13
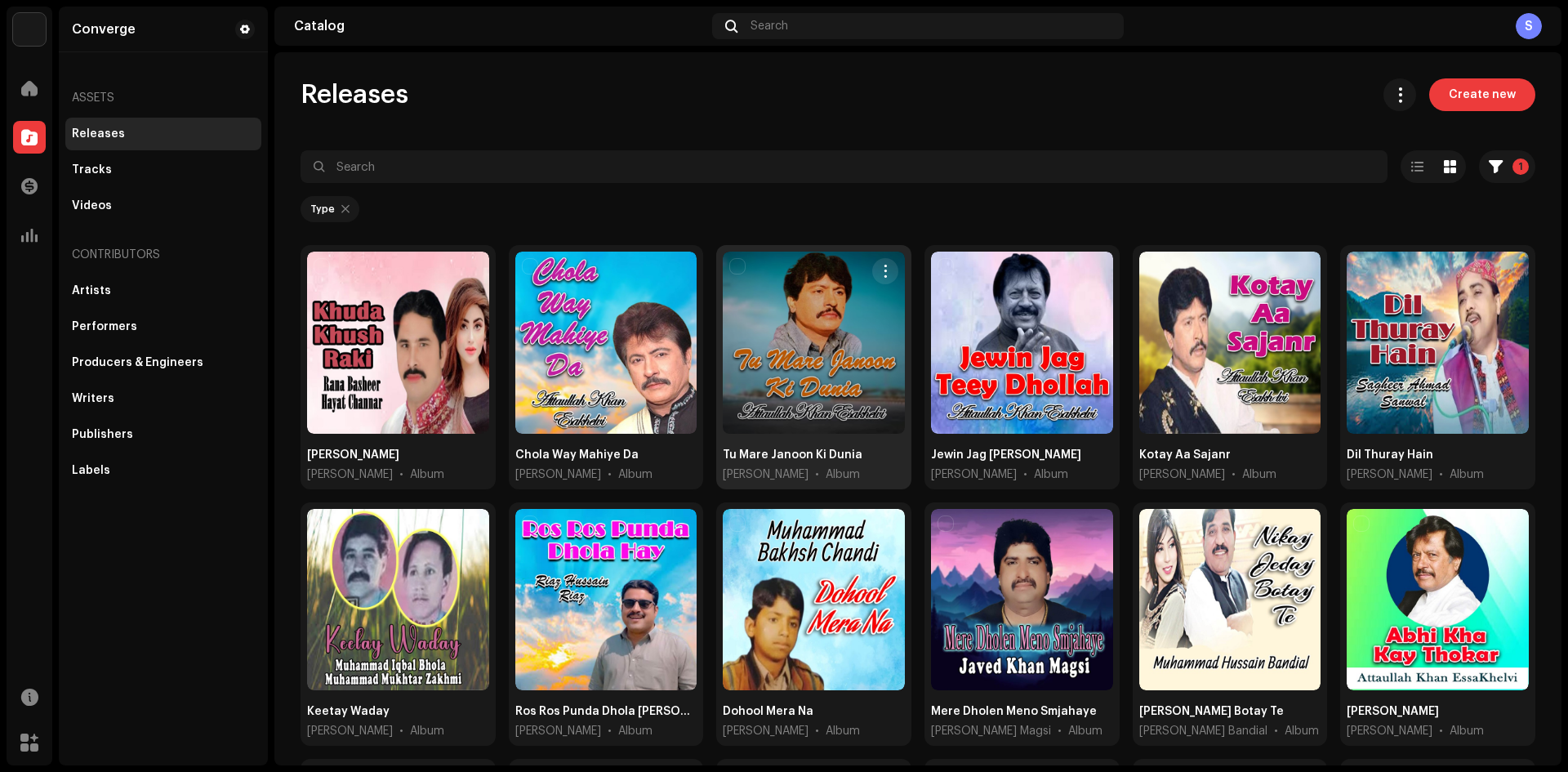
click at [837, 371] on div at bounding box center [813, 342] width 182 height 182
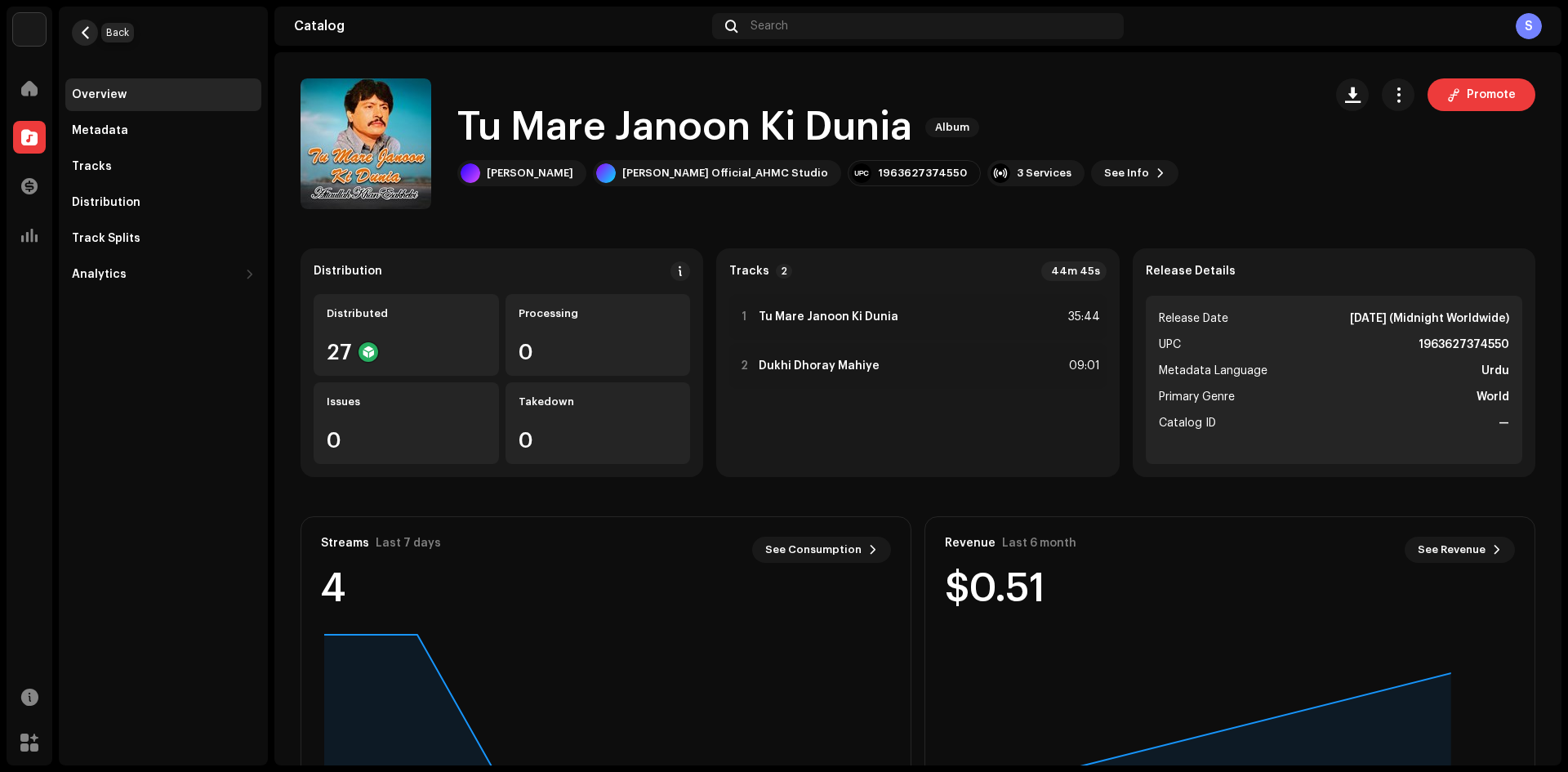
click at [82, 34] on span "button" at bounding box center [85, 32] width 12 height 13
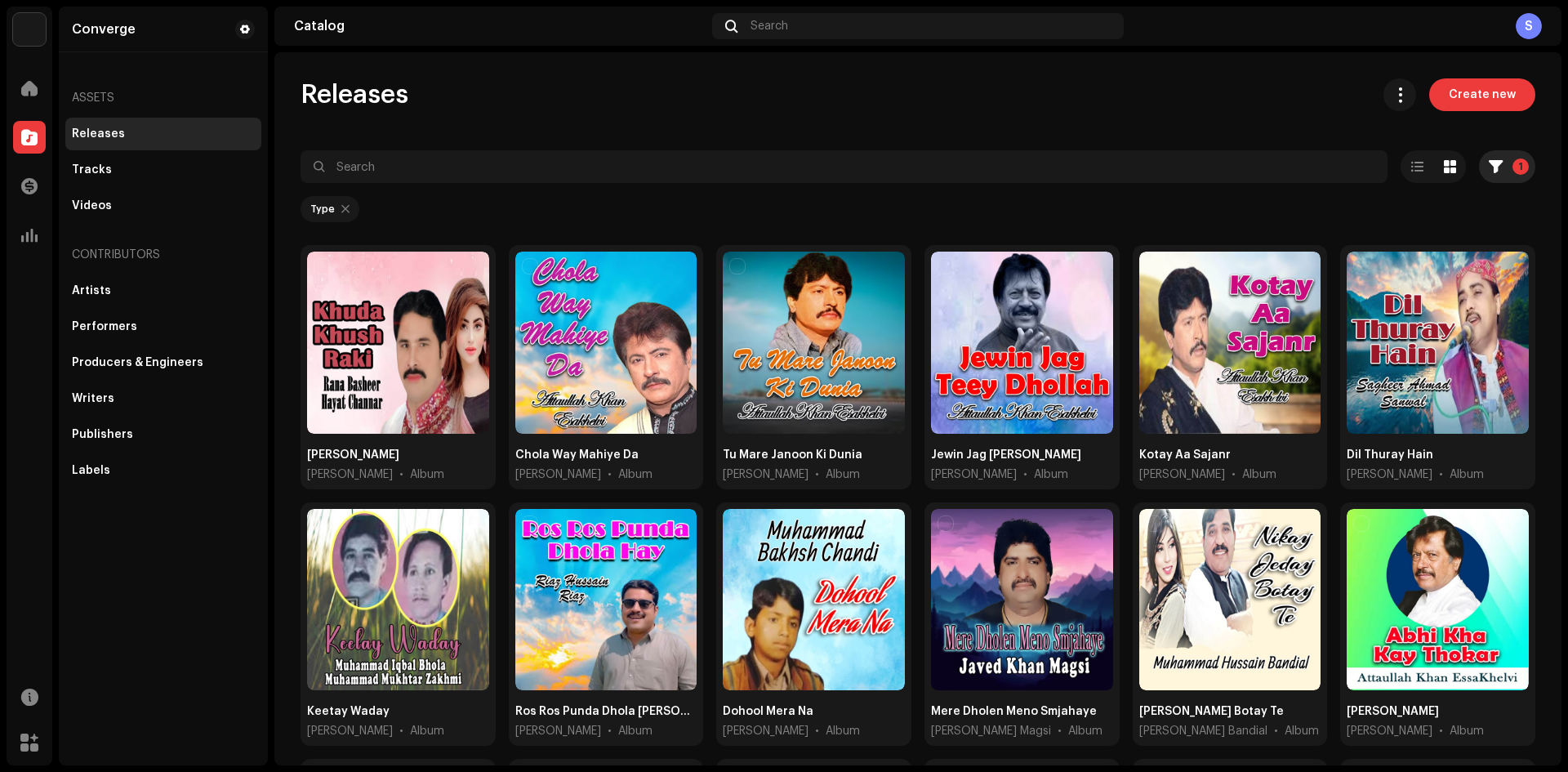
click at [1517, 174] on button "1" at bounding box center [1507, 166] width 57 height 32
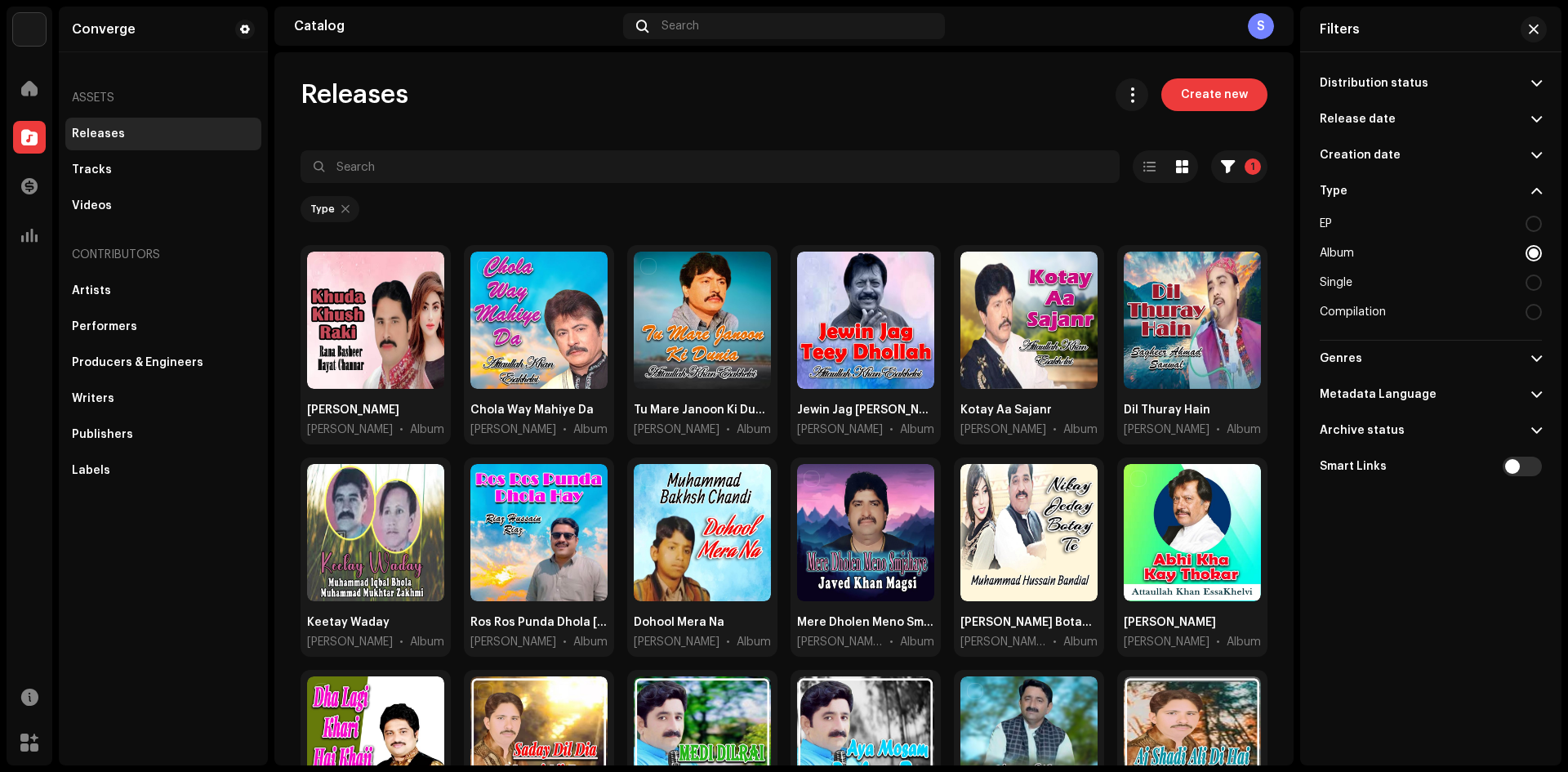
click at [1530, 223] on div at bounding box center [1534, 224] width 17 height 17
radio input "true"
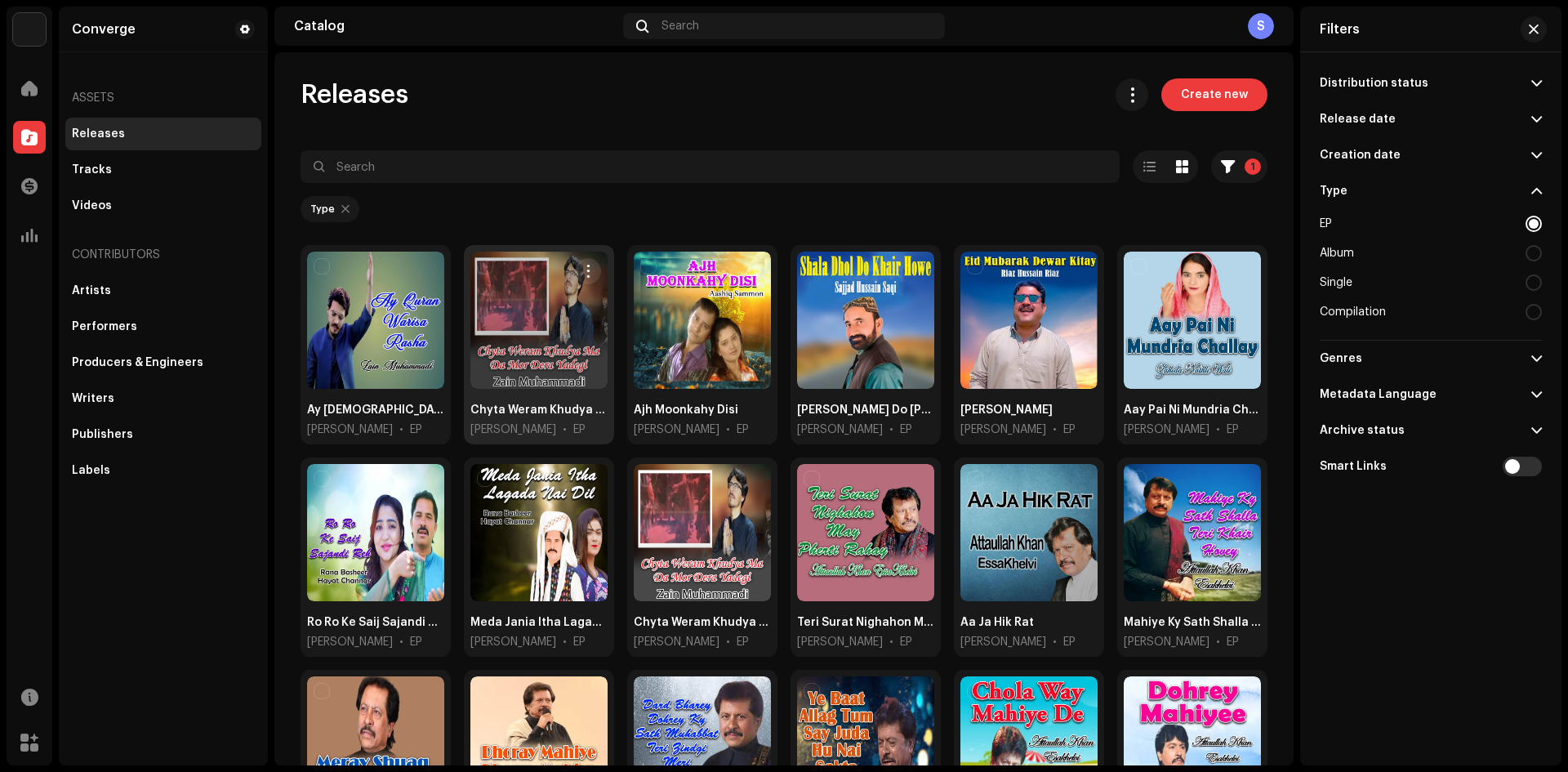
click at [526, 333] on div at bounding box center [538, 320] width 137 height 137
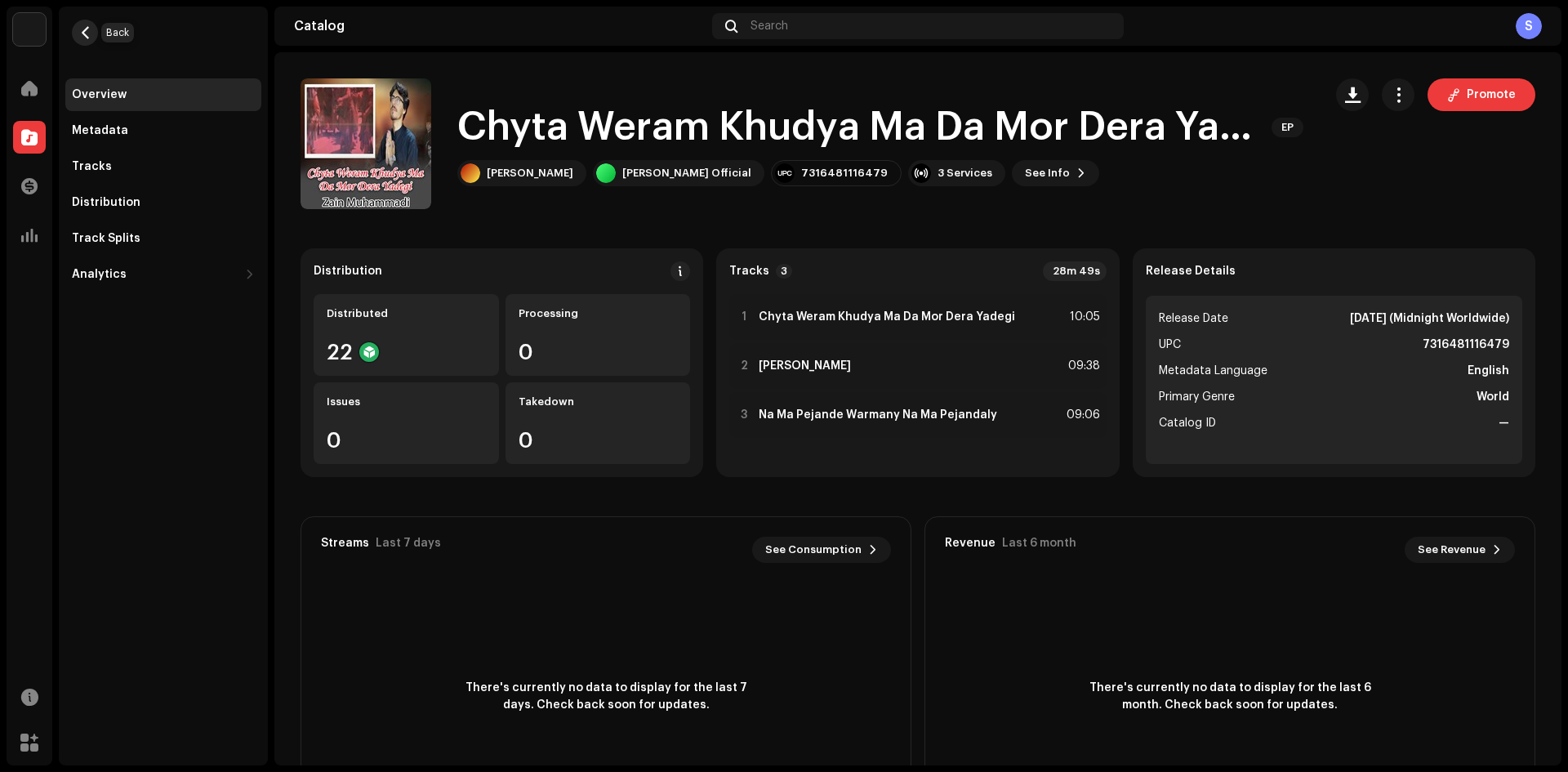
click at [81, 33] on span "button" at bounding box center [85, 32] width 12 height 13
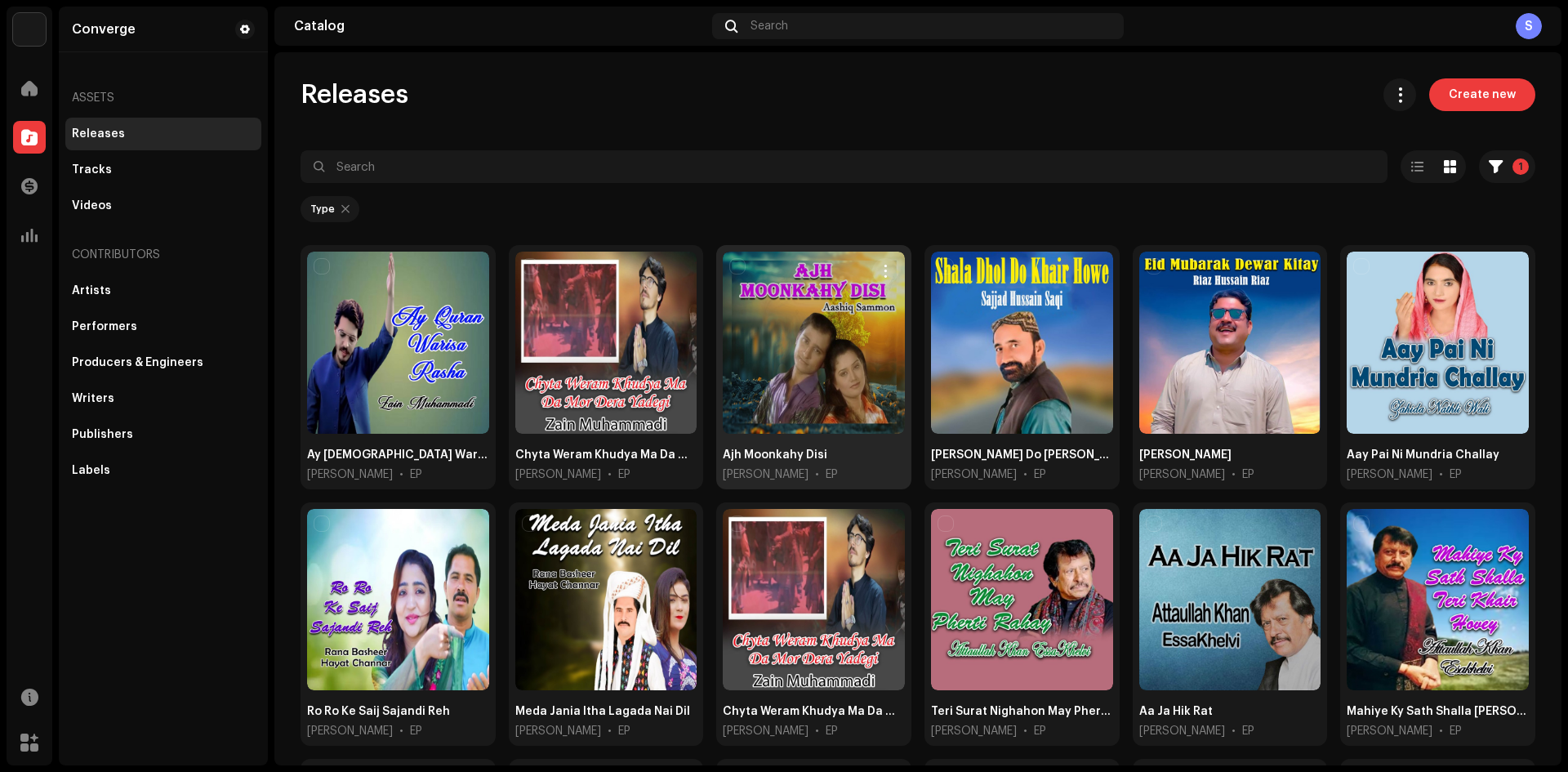
click at [775, 374] on div at bounding box center [813, 342] width 182 height 182
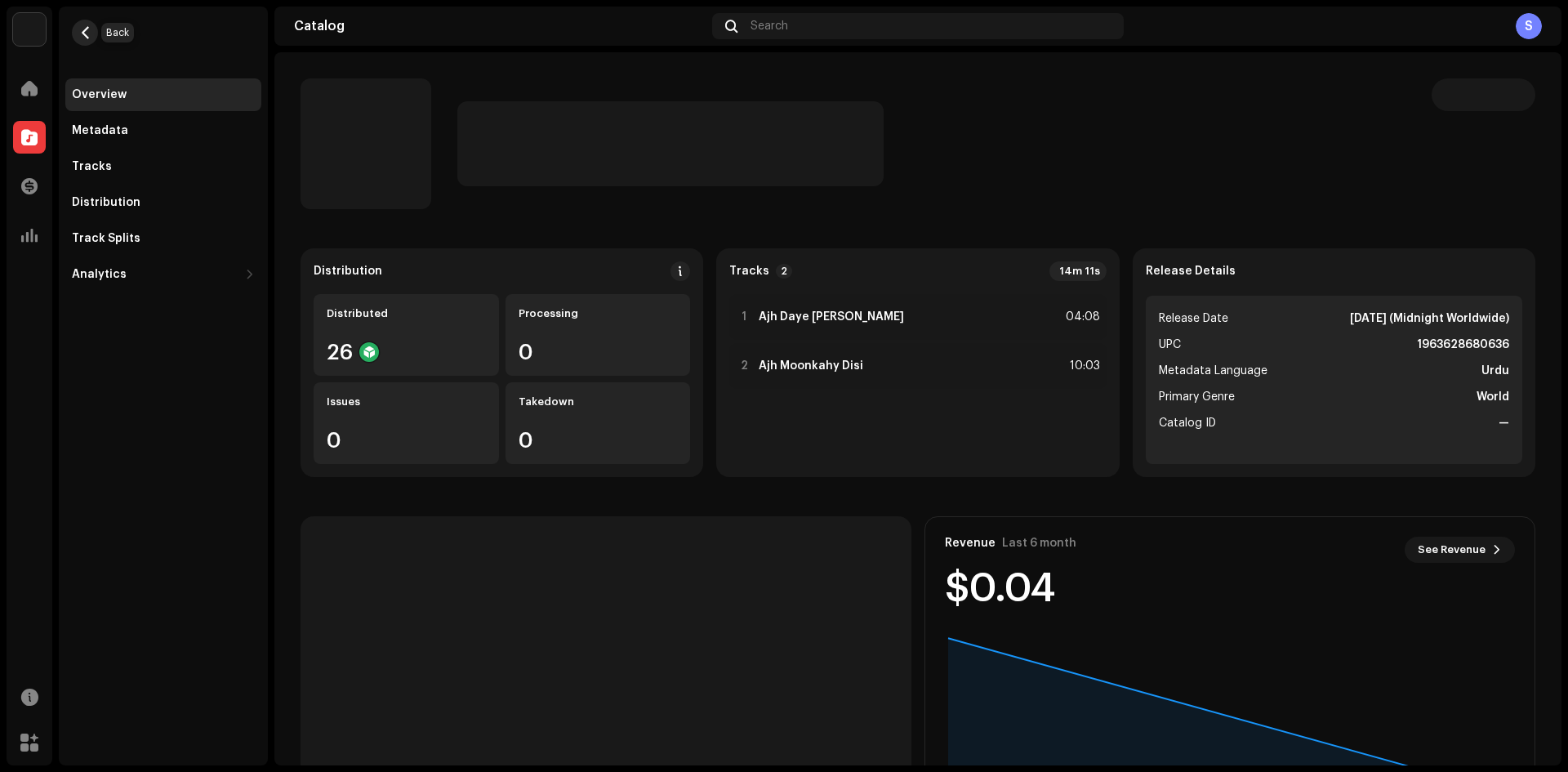
click at [86, 42] on button "button" at bounding box center [84, 32] width 26 height 26
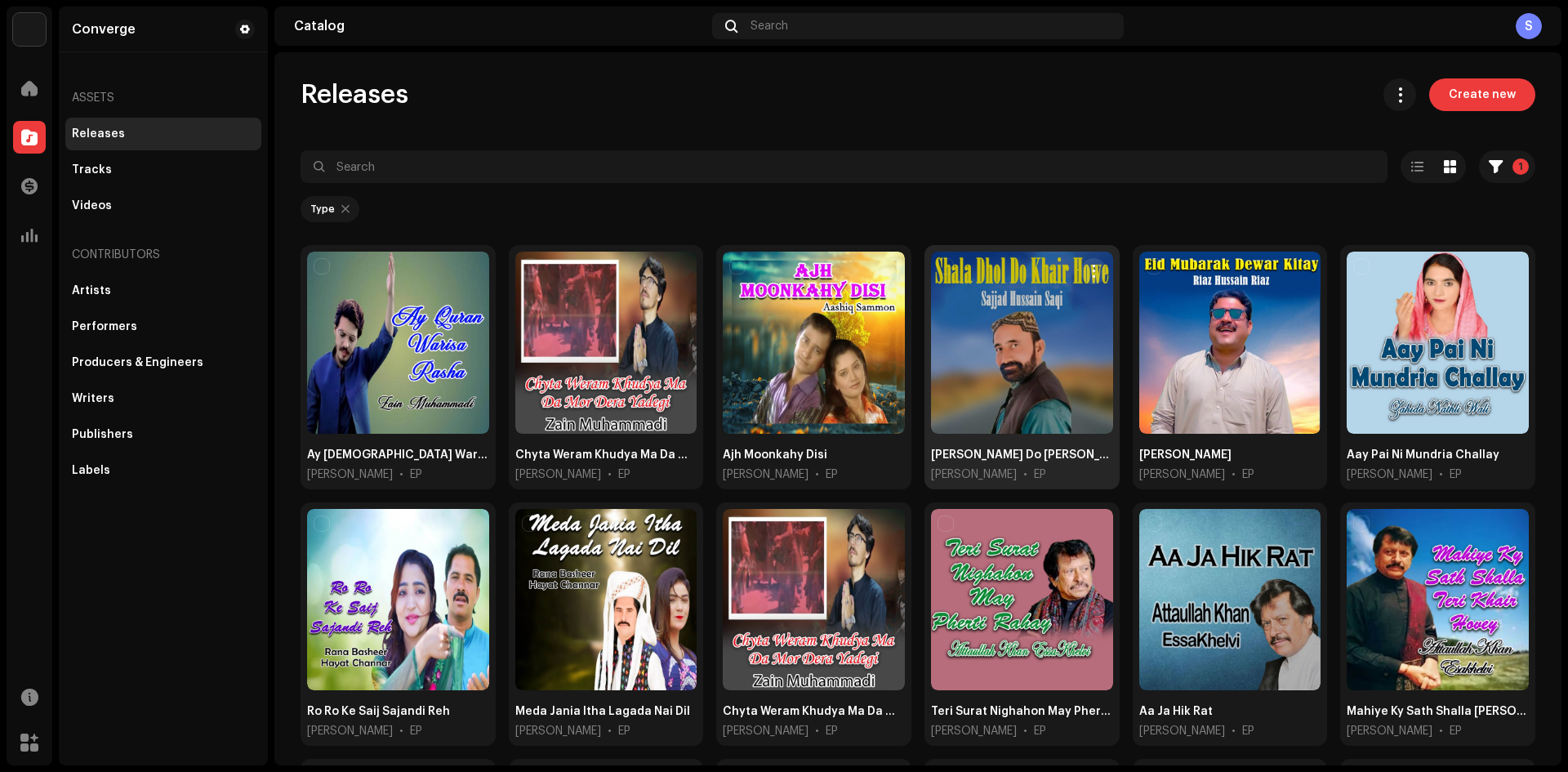
click at [1007, 379] on div at bounding box center [1021, 342] width 182 height 182
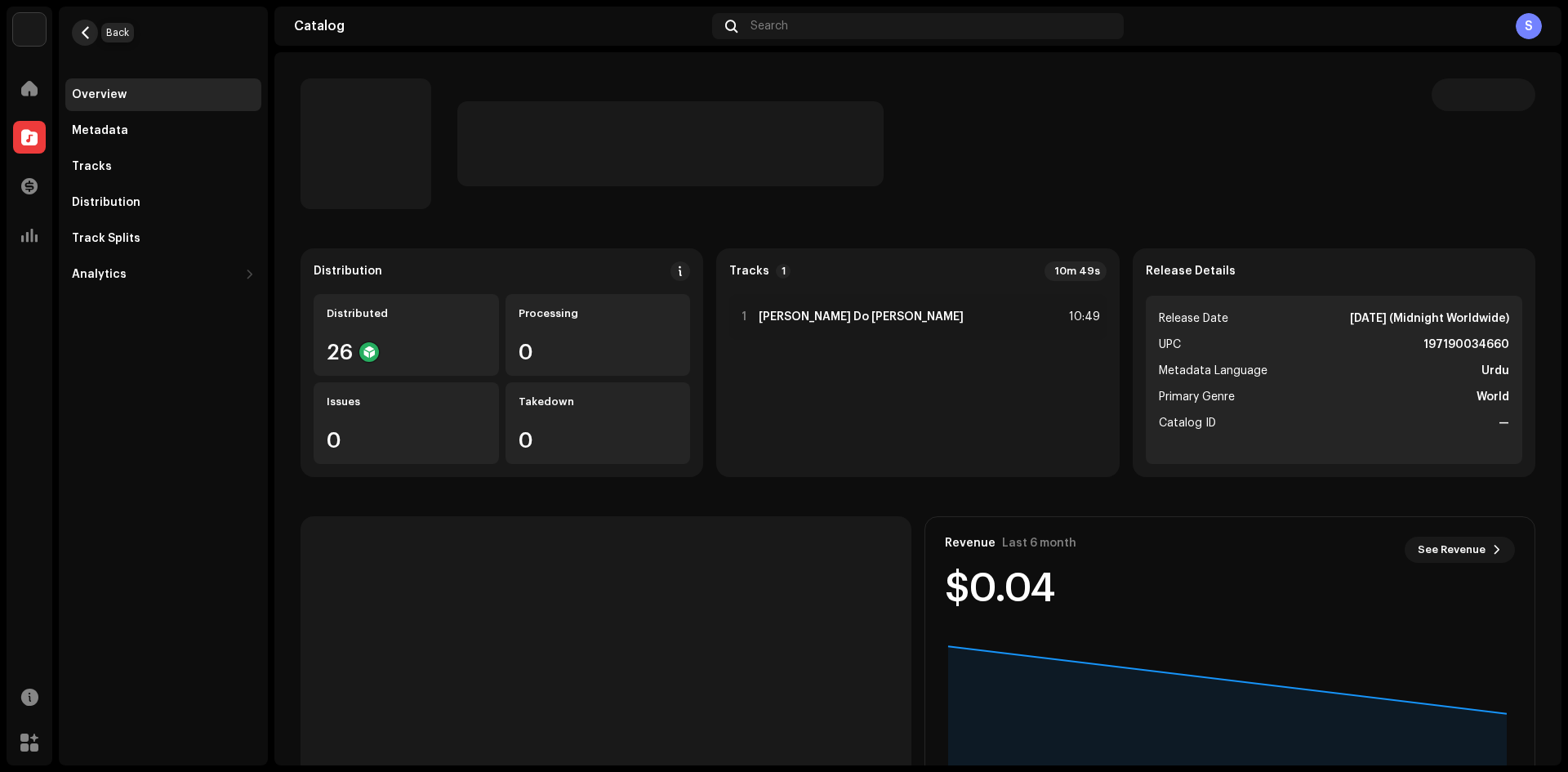
click at [90, 31] on span "button" at bounding box center [85, 32] width 12 height 13
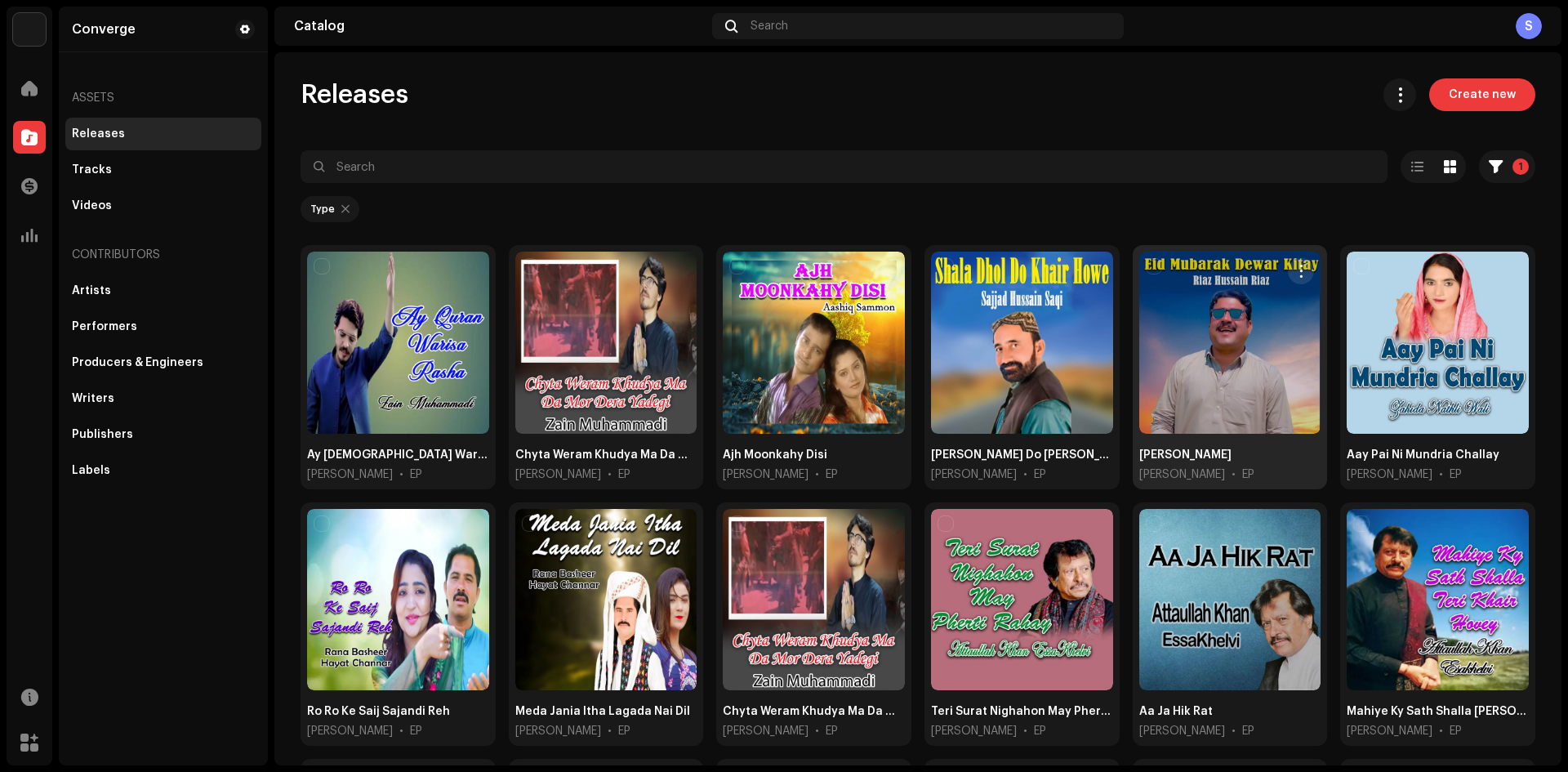
click at [1234, 365] on div at bounding box center [1230, 342] width 182 height 182
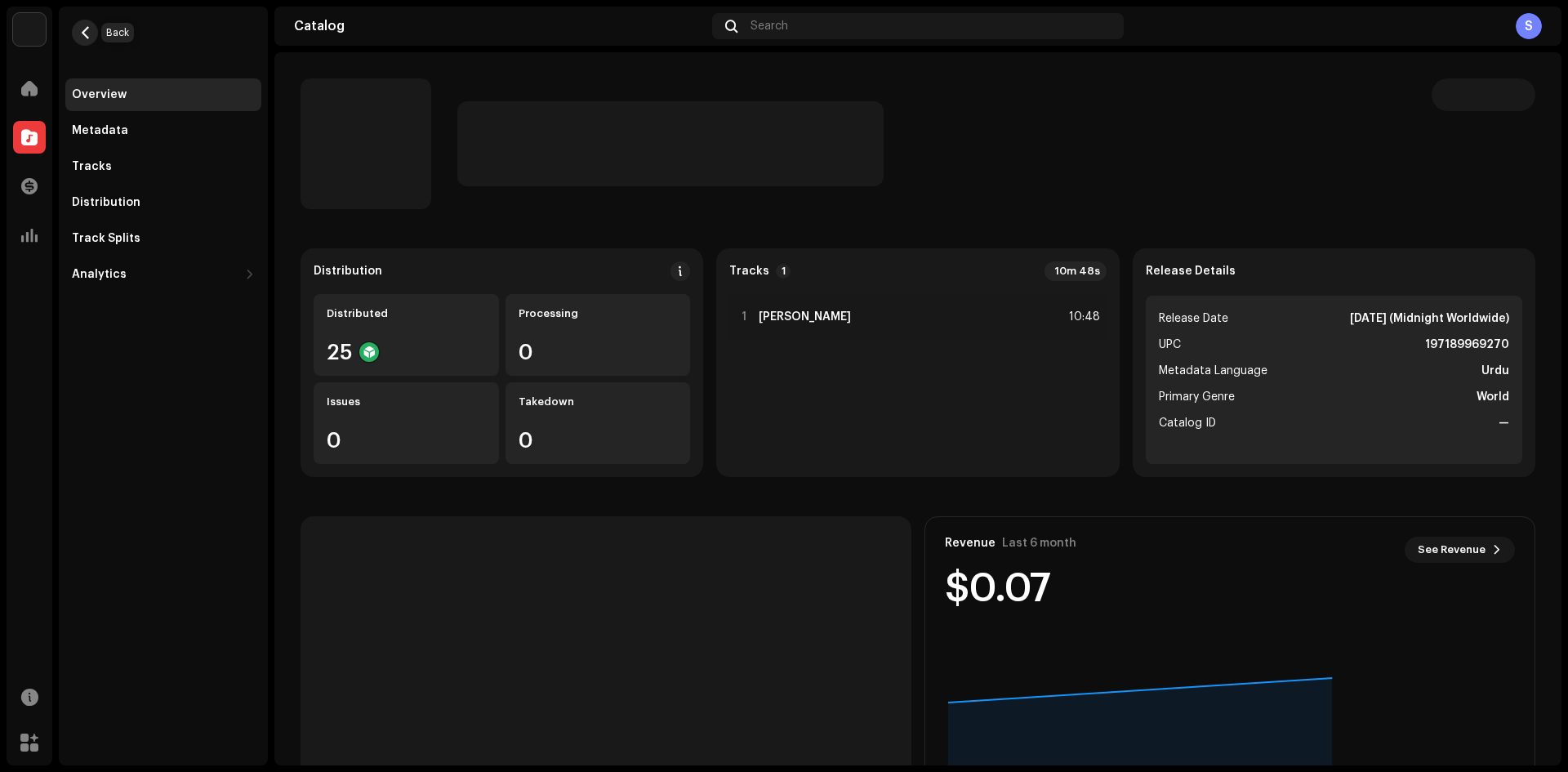
click at [81, 28] on span "button" at bounding box center [85, 32] width 12 height 13
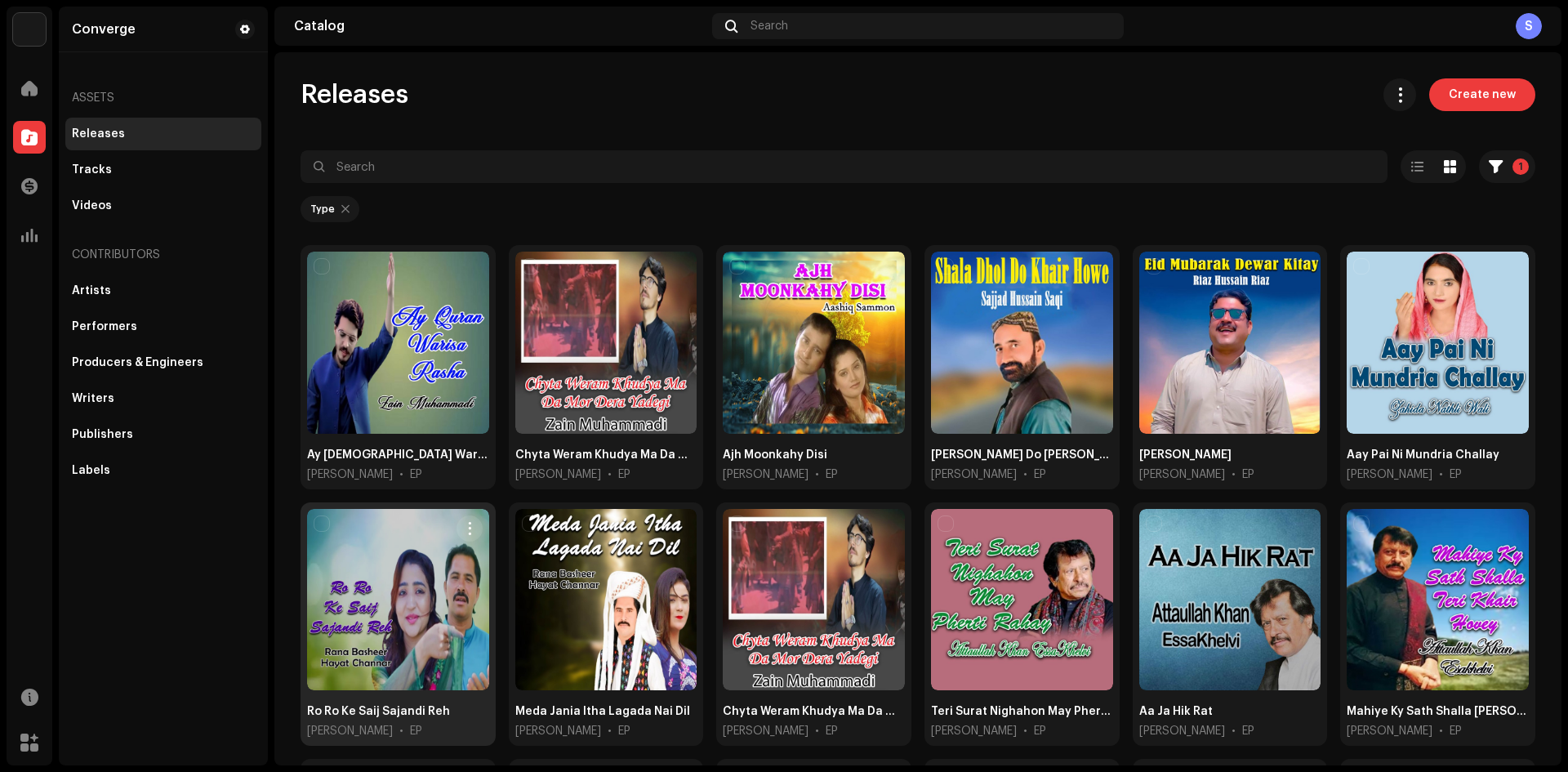
click at [472, 569] on div at bounding box center [397, 599] width 182 height 182
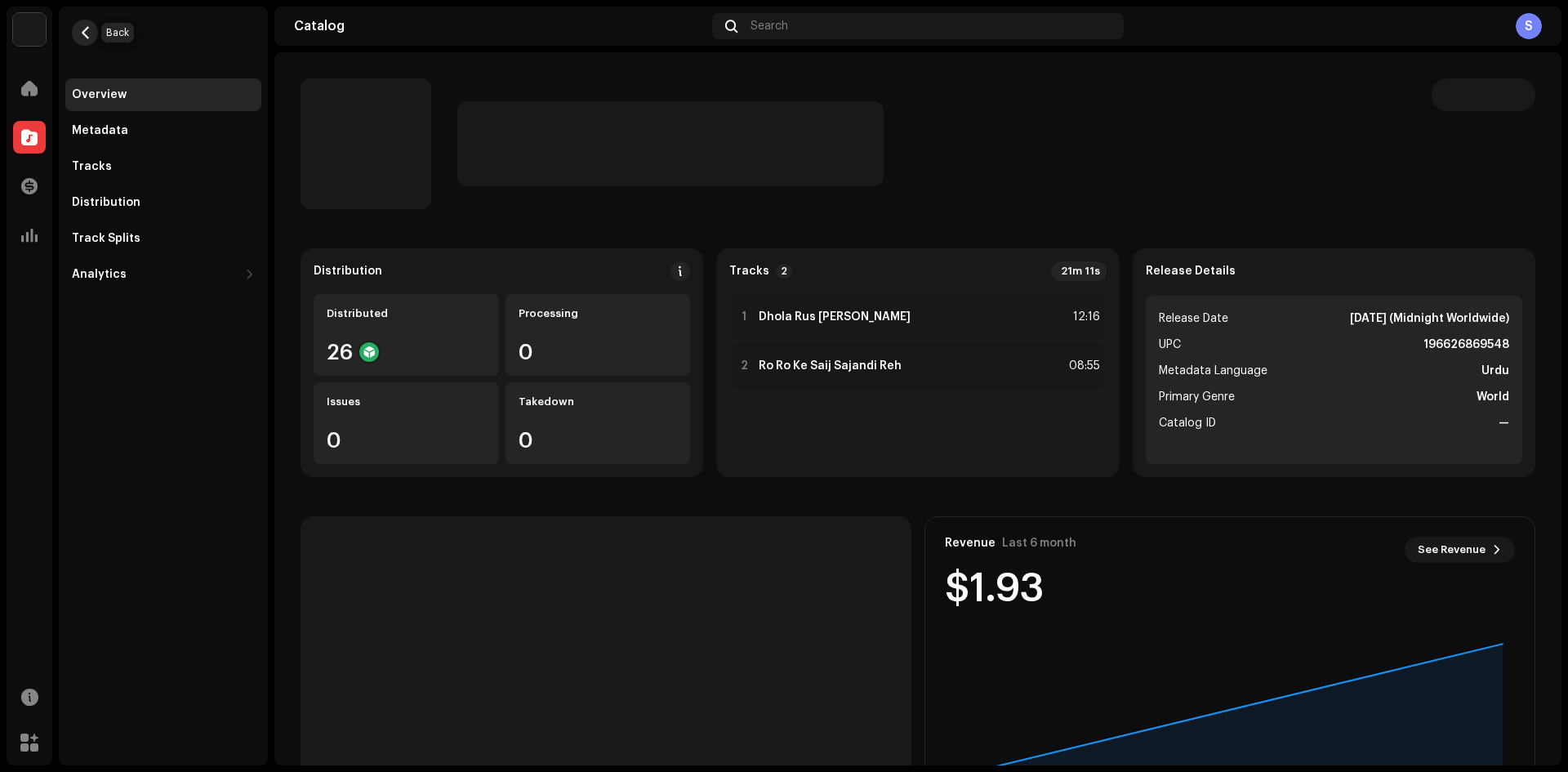
click at [85, 34] on span "button" at bounding box center [85, 32] width 12 height 13
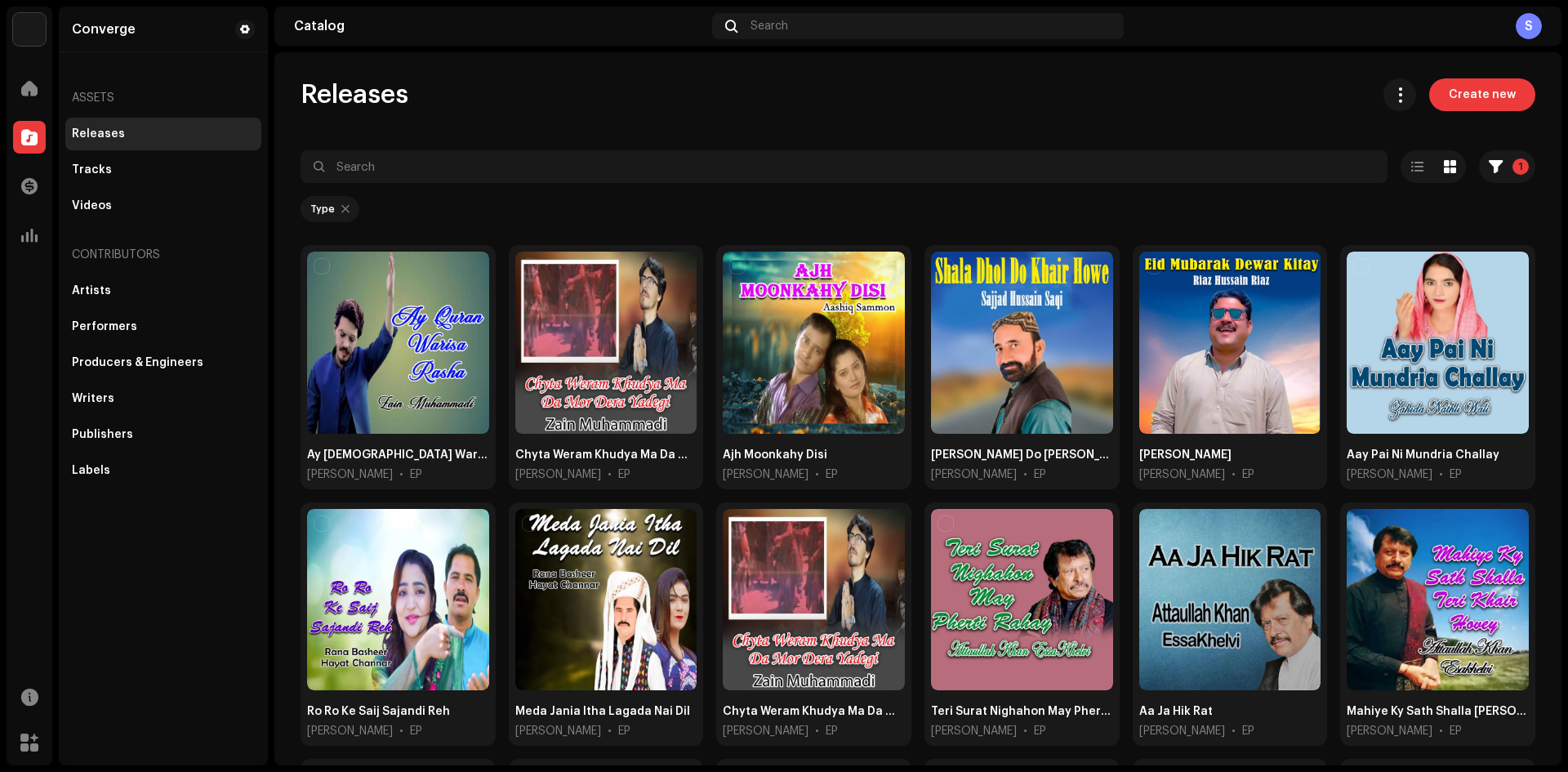
click at [117, 104] on div "Assets" at bounding box center [164, 97] width 196 height 39
click at [42, 240] on div at bounding box center [29, 234] width 32 height 32
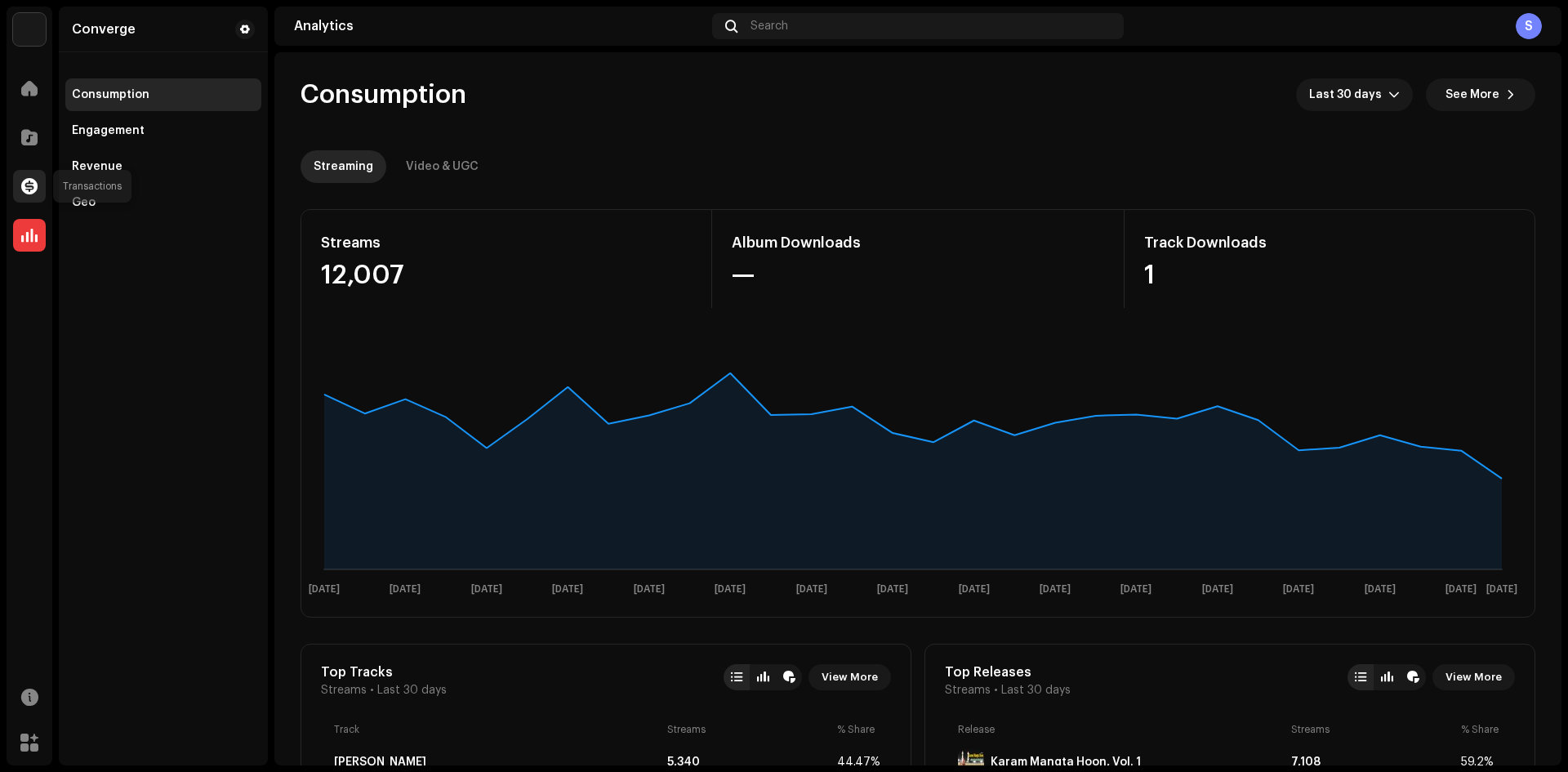
click at [37, 189] on span at bounding box center [30, 186] width 17 height 13
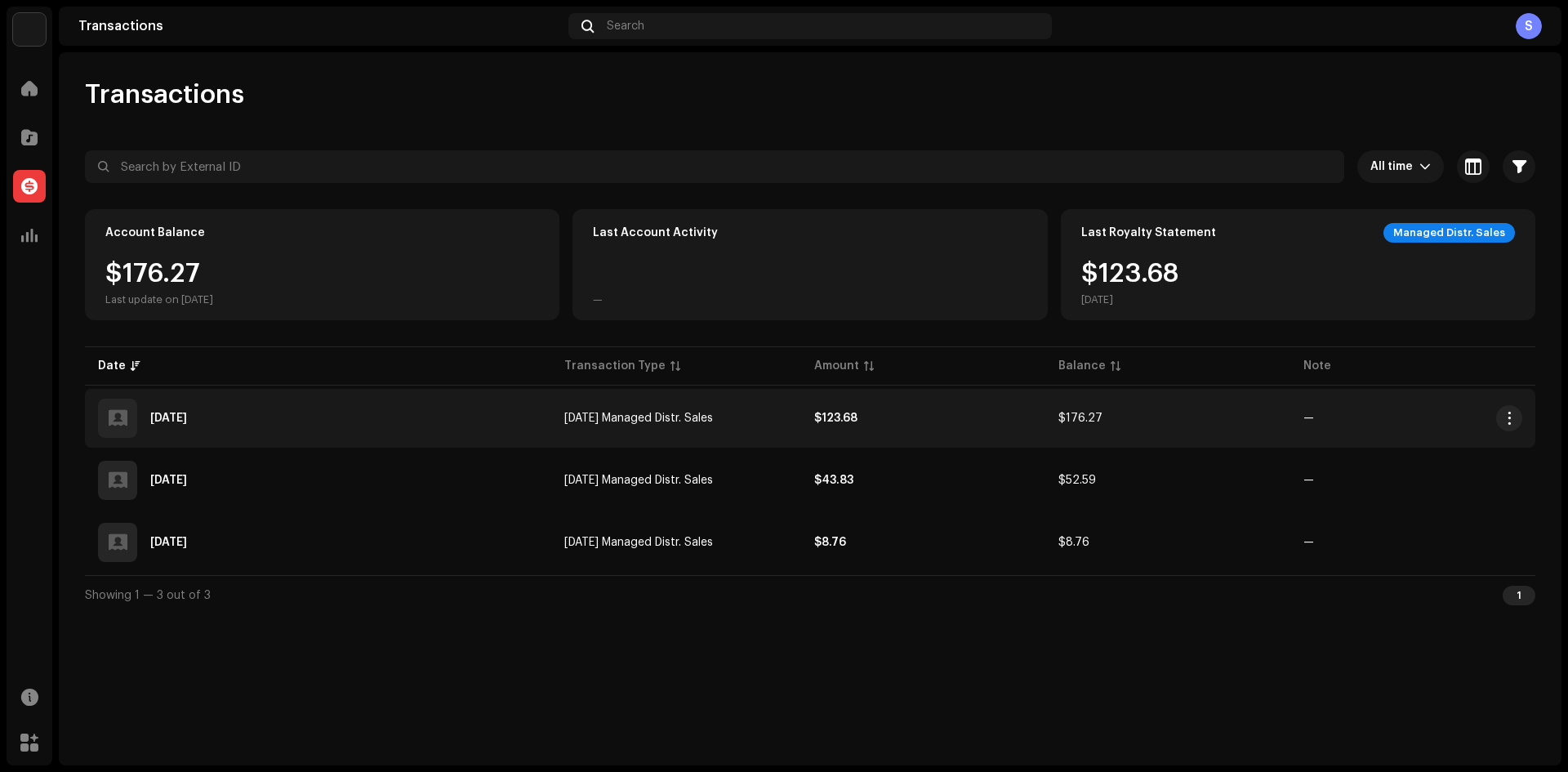
drag, startPoint x: 589, startPoint y: 429, endPoint x: 600, endPoint y: 425, distance: 11.7
click at [592, 429] on td "[DATE] Managed Distr. Sales" at bounding box center [676, 418] width 250 height 59
click at [642, 407] on td "[DATE] Managed Distr. Sales" at bounding box center [676, 418] width 250 height 59
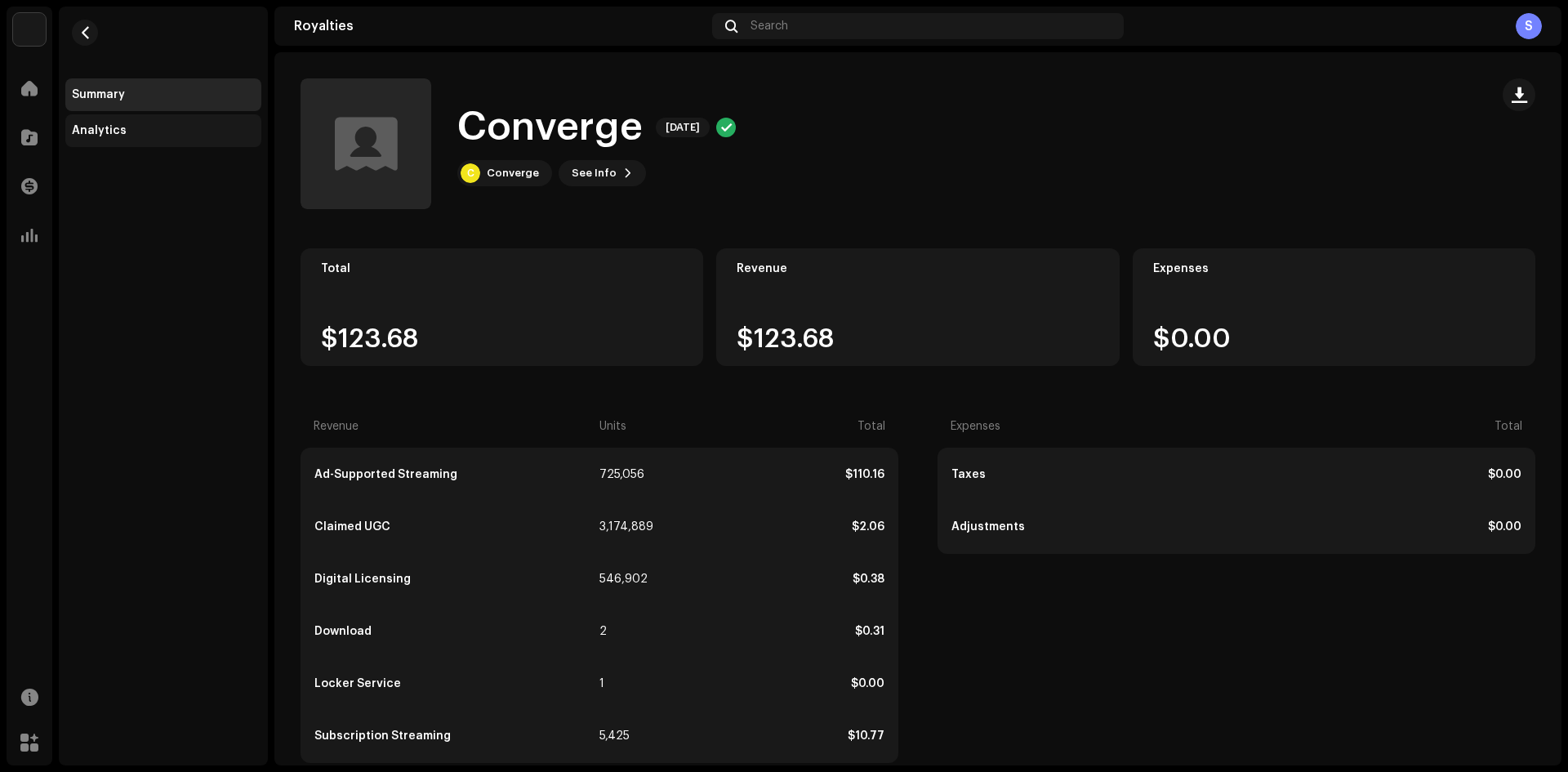
click at [106, 120] on div "Analytics" at bounding box center [164, 130] width 196 height 32
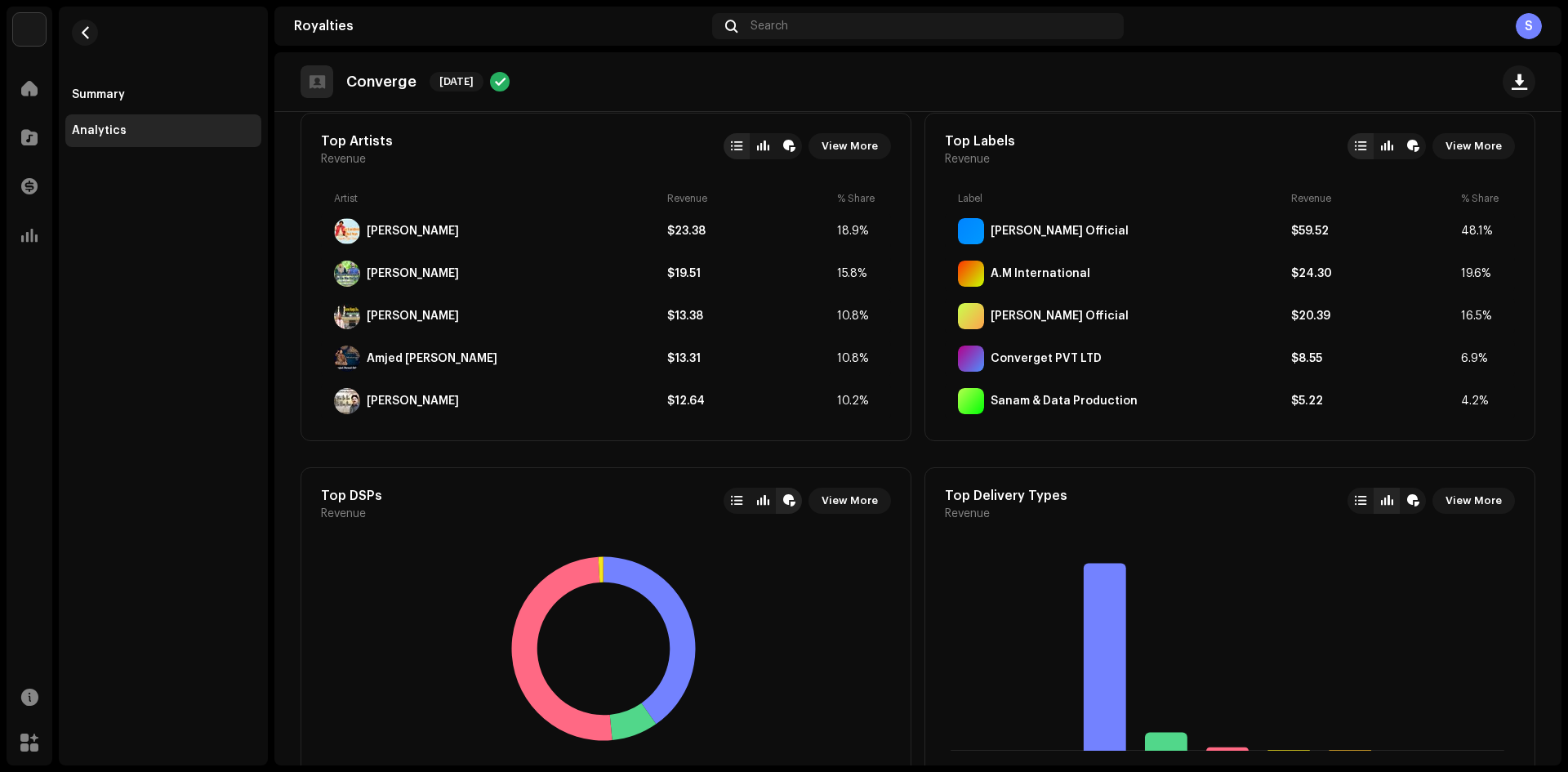
scroll to position [617, 0]
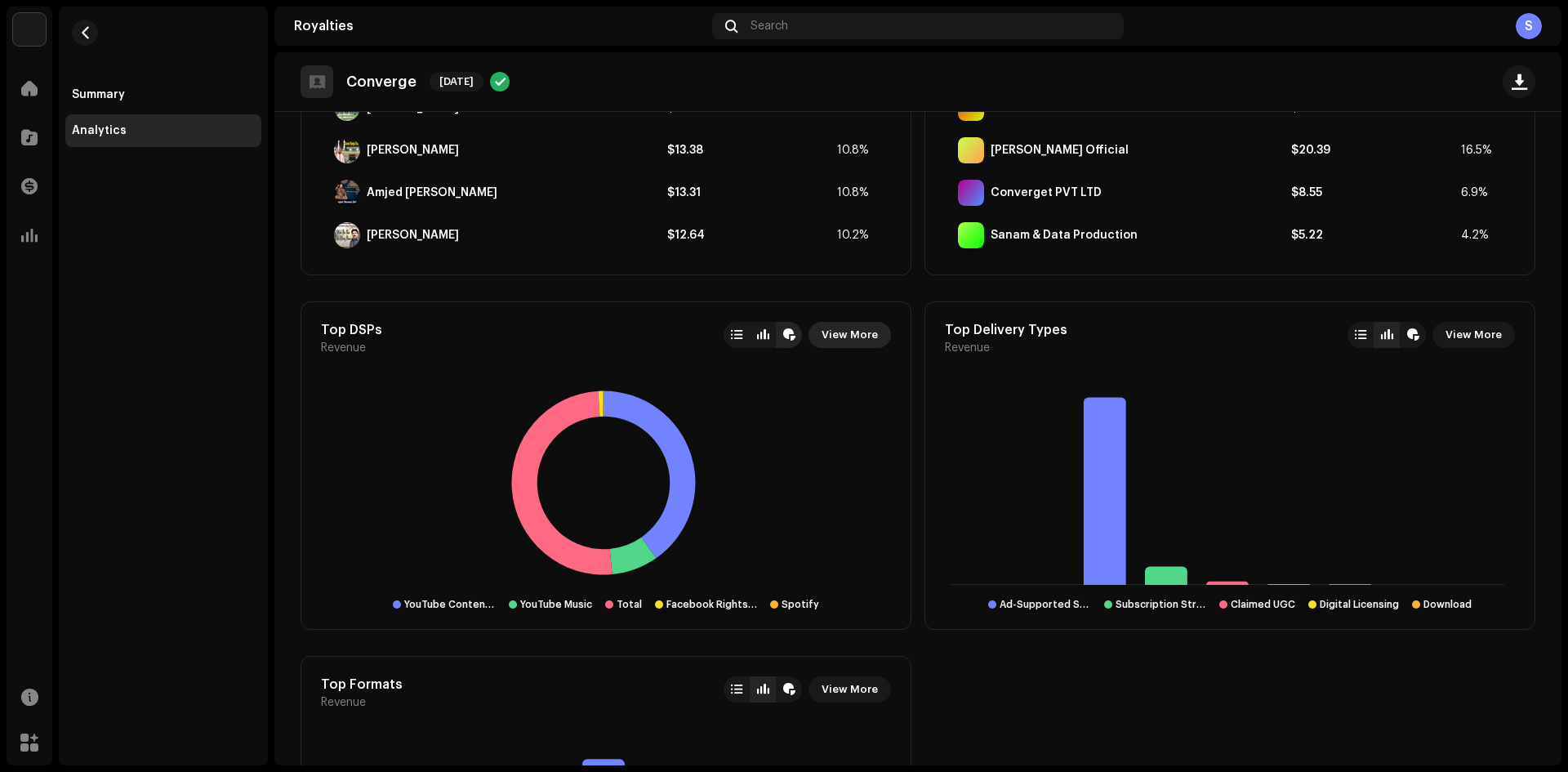
click at [861, 333] on span "View More" at bounding box center [850, 334] width 57 height 32
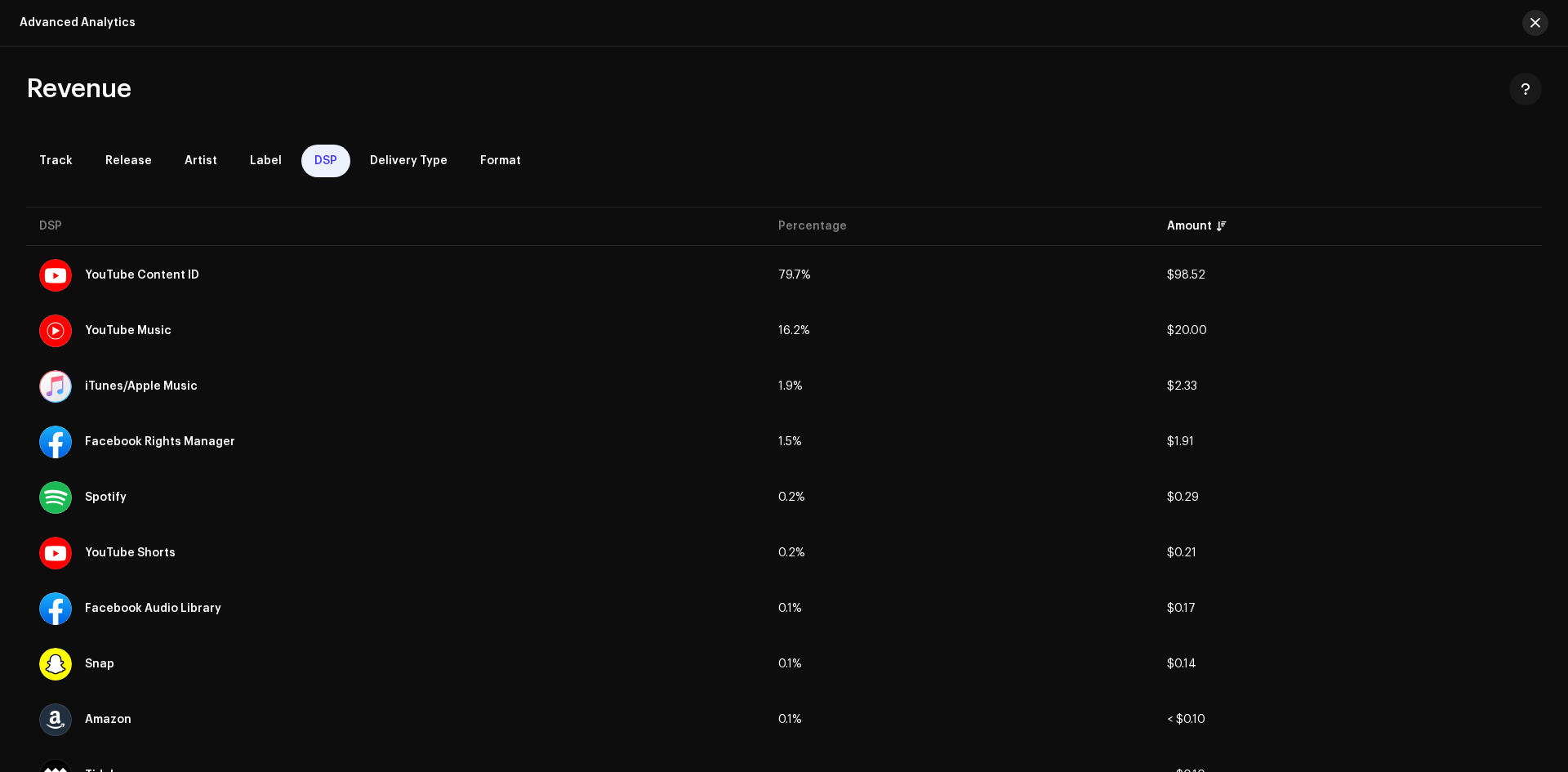
click at [1542, 27] on button "button" at bounding box center [1535, 22] width 26 height 26
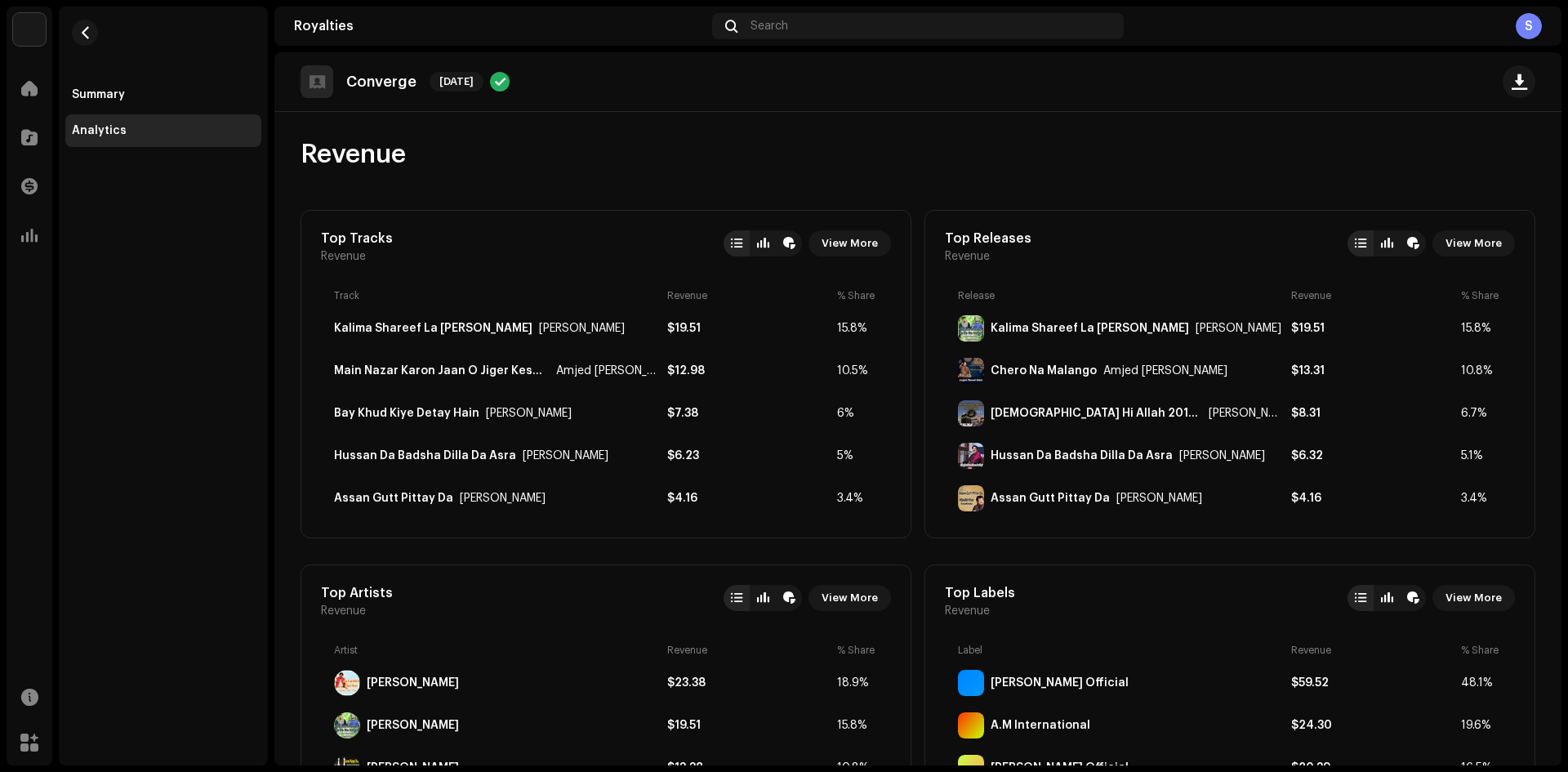
click at [1535, 25] on div "S" at bounding box center [1528, 26] width 26 height 26
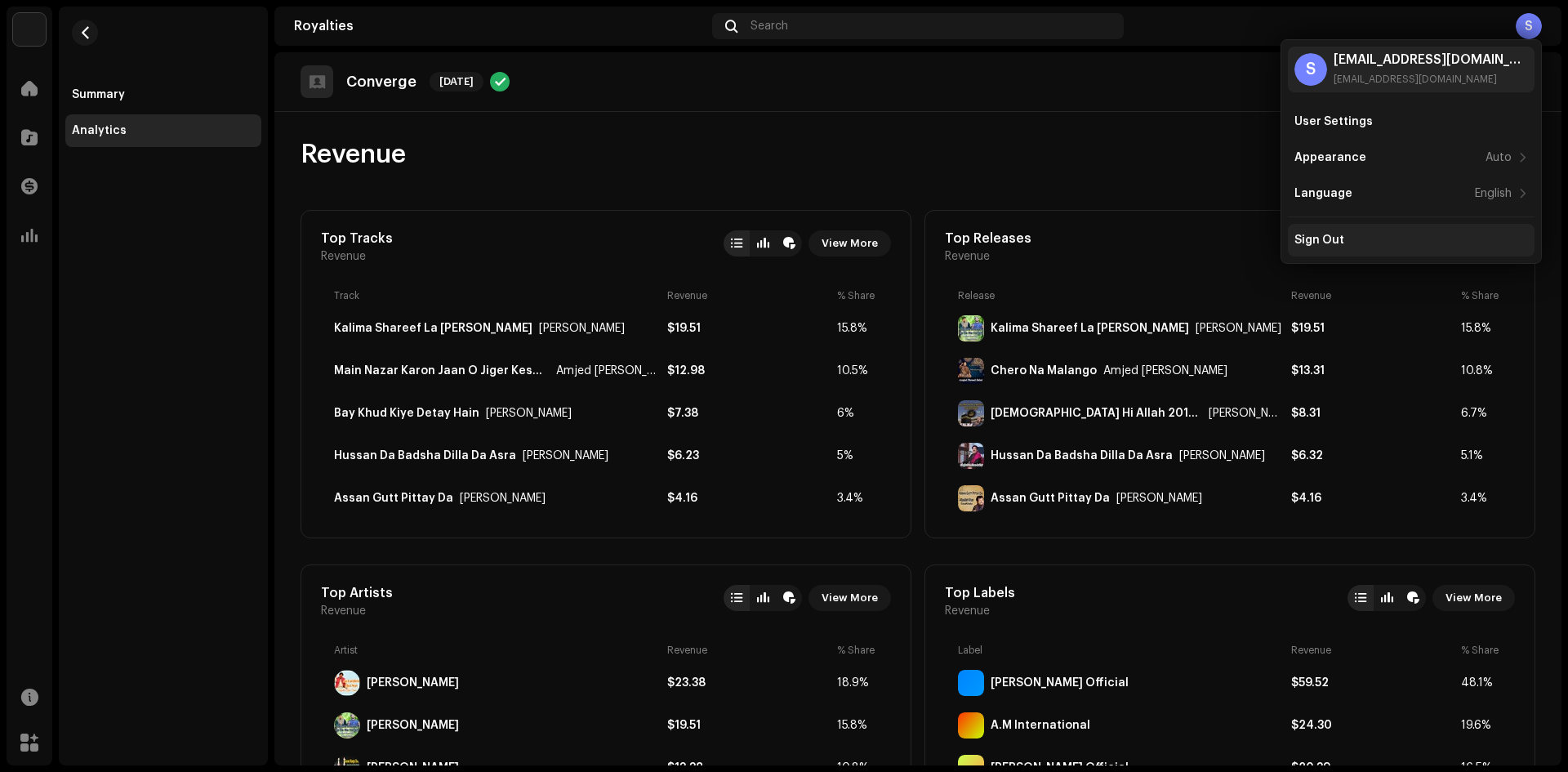
click at [1339, 241] on div "Sign Out" at bounding box center [1319, 240] width 50 height 13
